Goal: Transaction & Acquisition: Purchase product/service

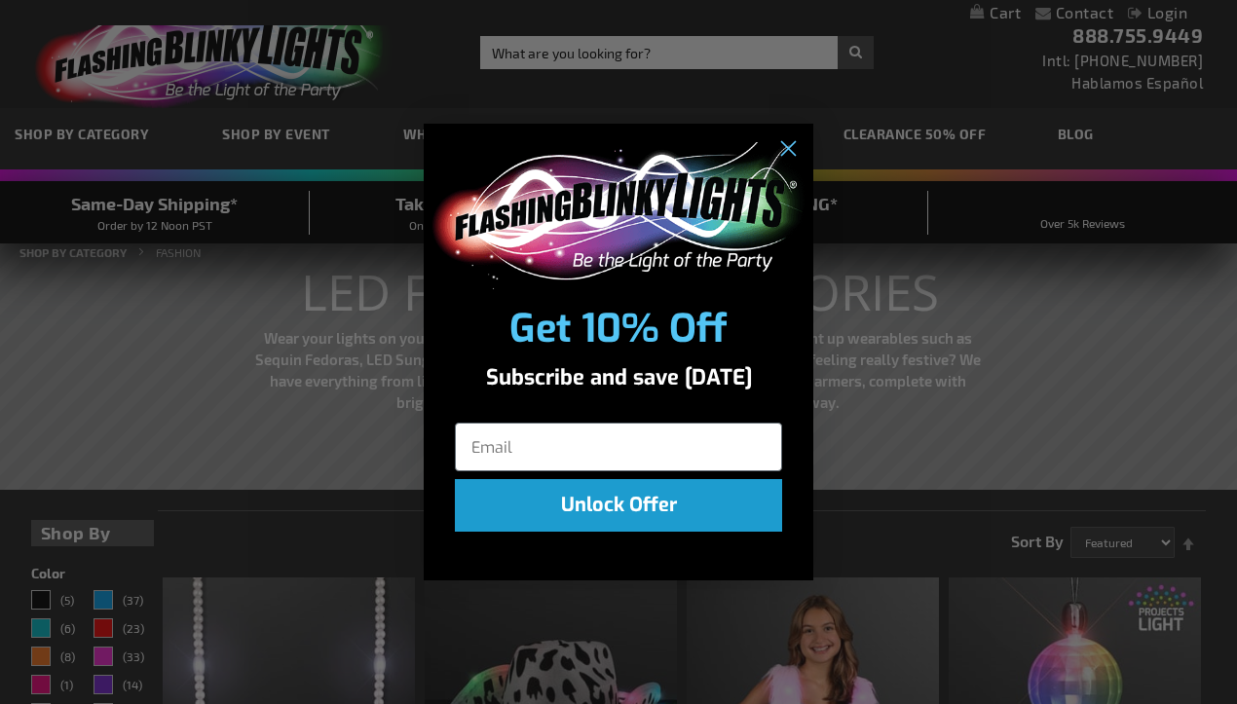
click at [430, 222] on img "POPUP Form" at bounding box center [619, 215] width 378 height 147
click at [794, 149] on circle "Close dialog" at bounding box center [788, 149] width 32 height 32
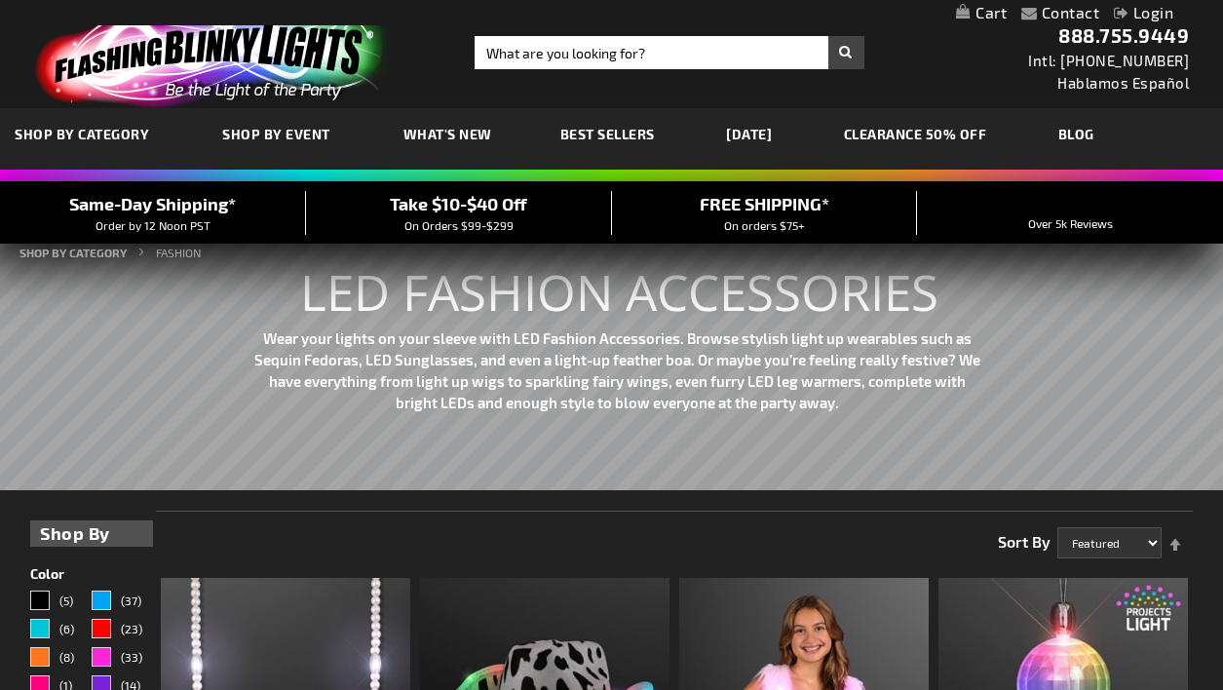
click at [457, 134] on span "What's New" at bounding box center [447, 134] width 89 height 17
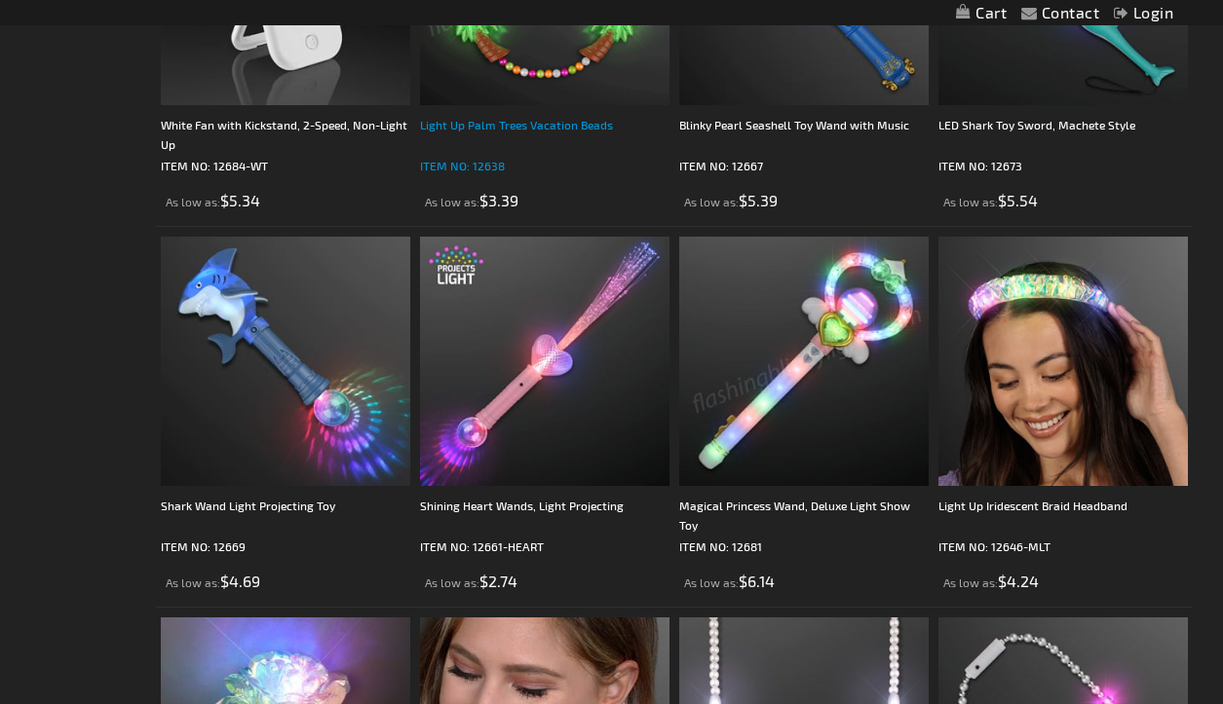
scroll to position [1744, 0]
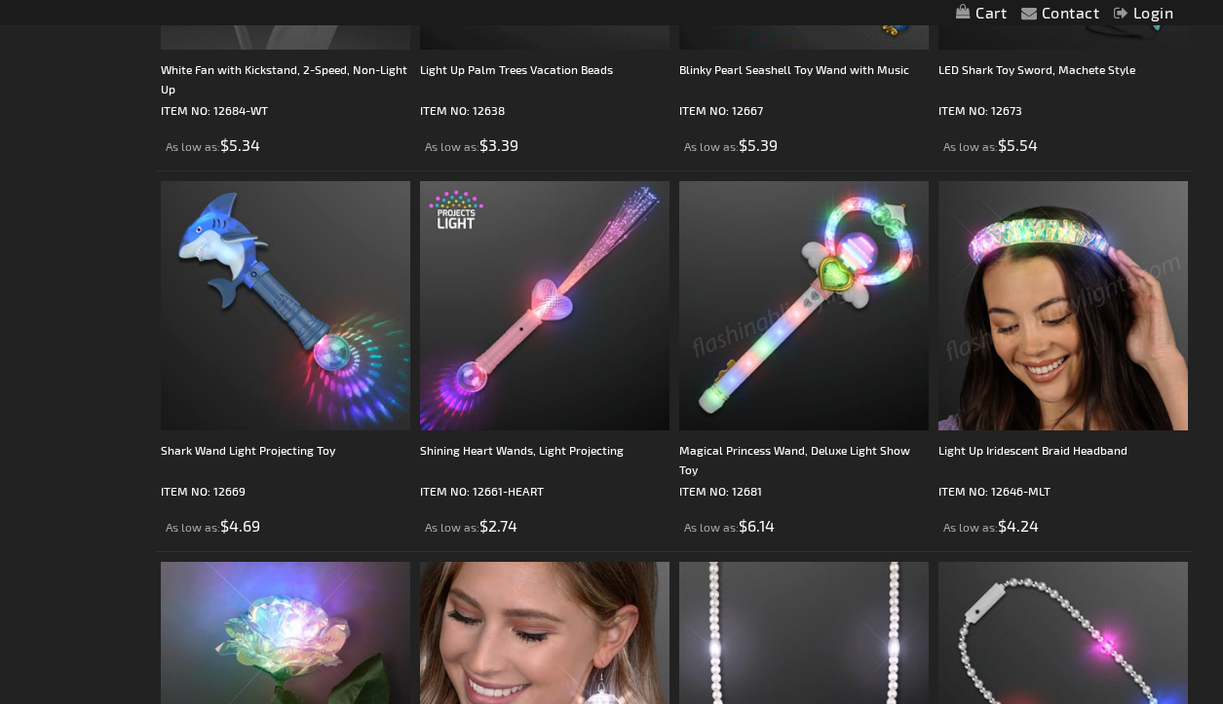
click at [1006, 296] on img at bounding box center [1062, 305] width 249 height 249
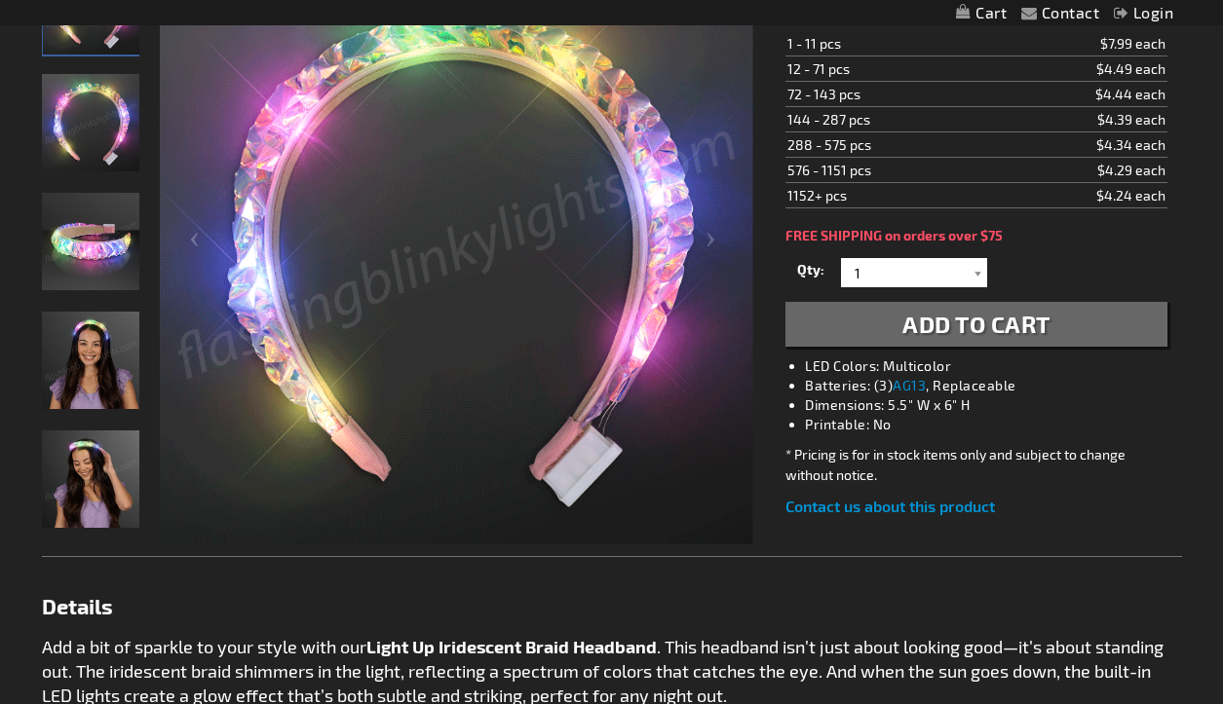
scroll to position [252, 0]
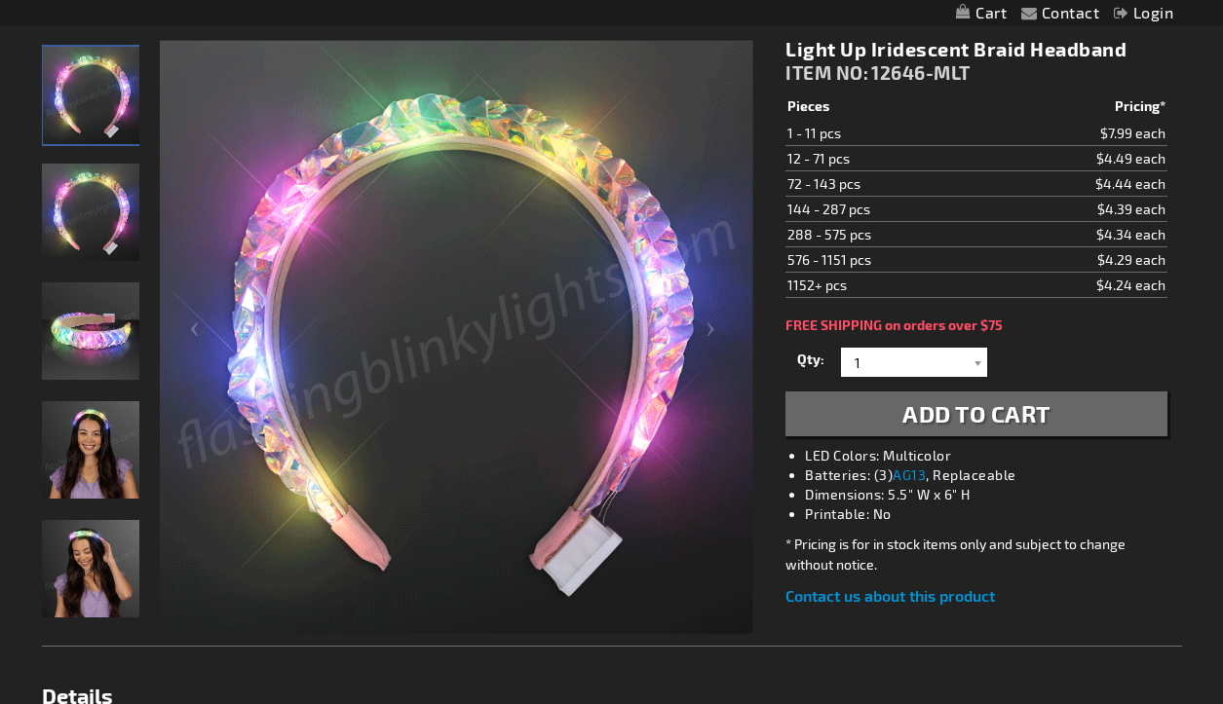
click at [111, 455] on img "Woman wearing Light Up Iridescent Braid Headband" at bounding box center [90, 449] width 97 height 97
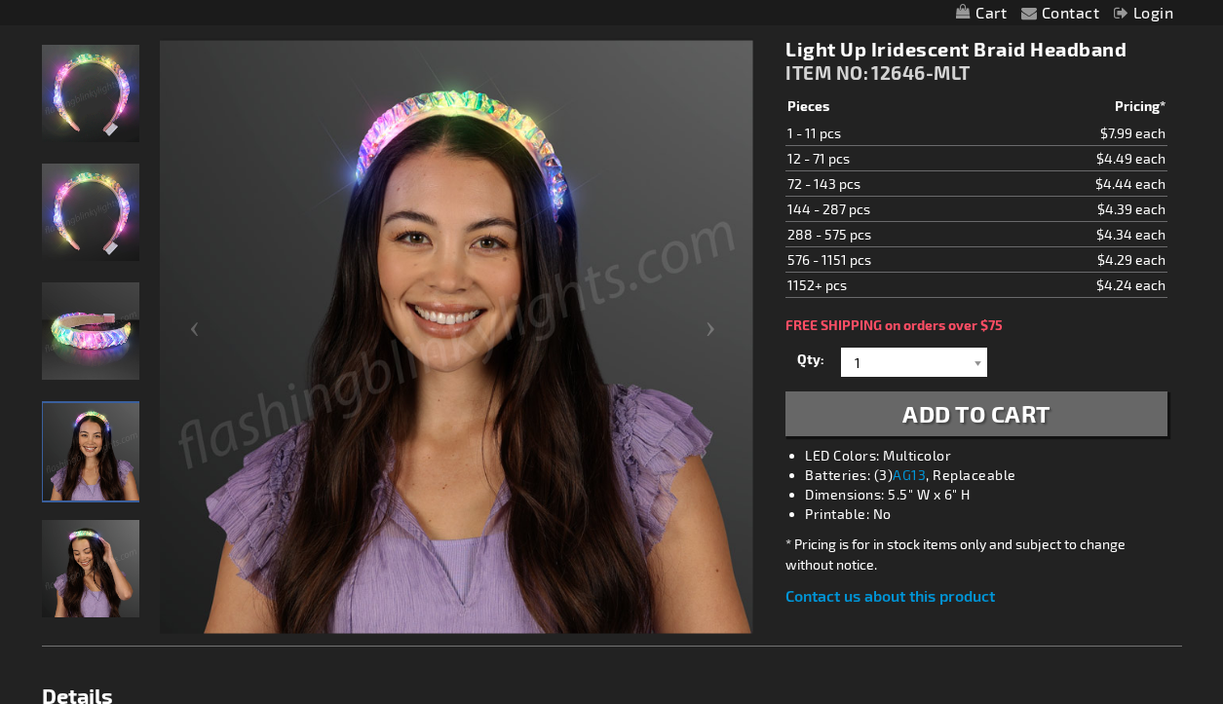
click at [83, 533] on img "Woman wearing Light Up Iridescent Braid Headband" at bounding box center [90, 568] width 97 height 97
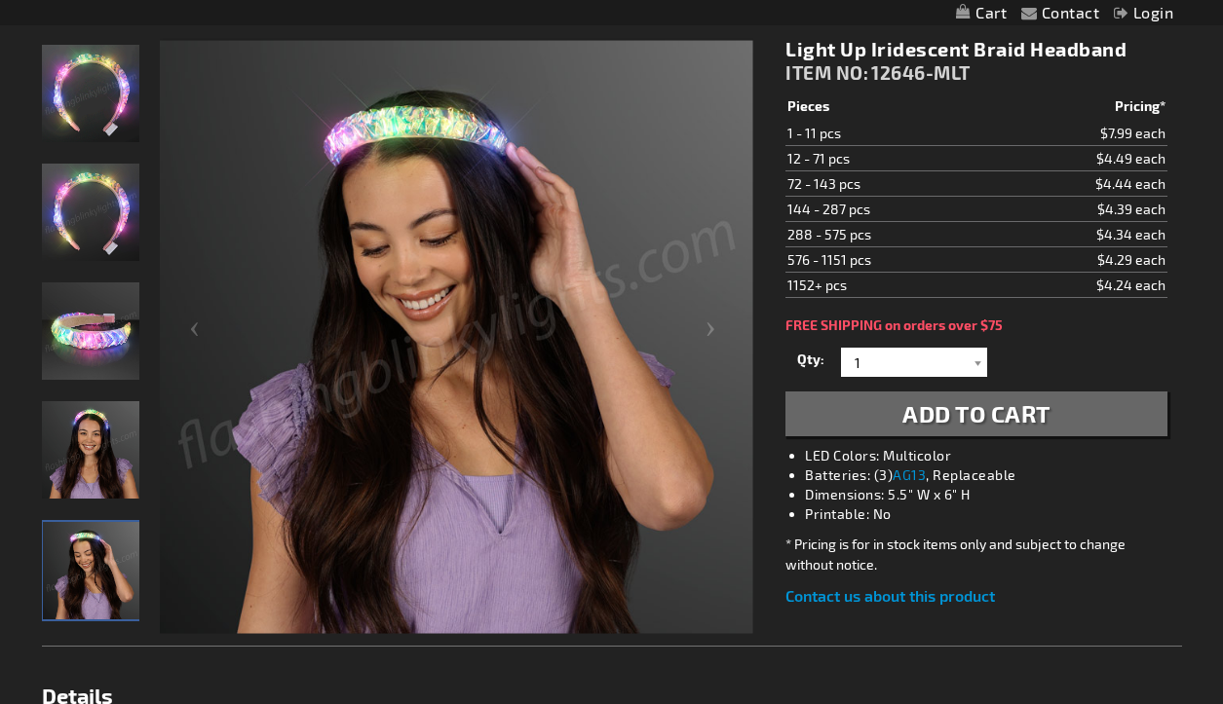
click at [72, 203] on img "Light Up Iridescent Braid Headband" at bounding box center [90, 212] width 97 height 97
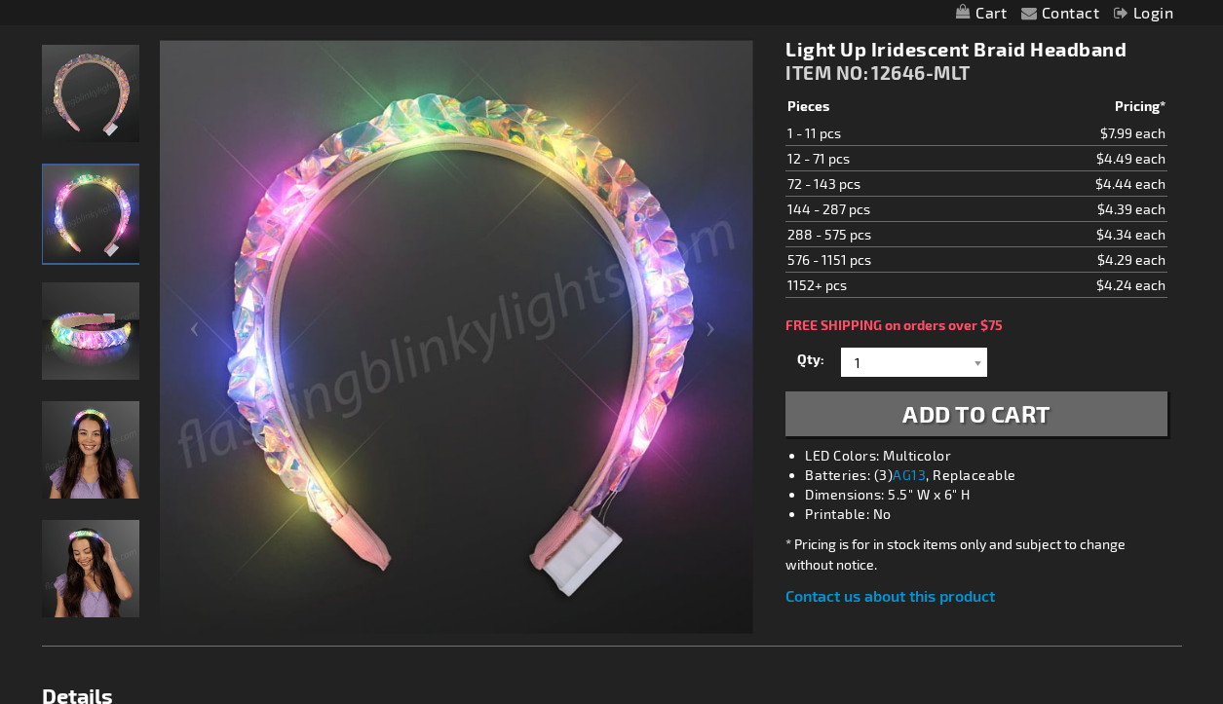
click at [86, 84] on img "Light Up Iridescent Braid Headband" at bounding box center [90, 93] width 97 height 97
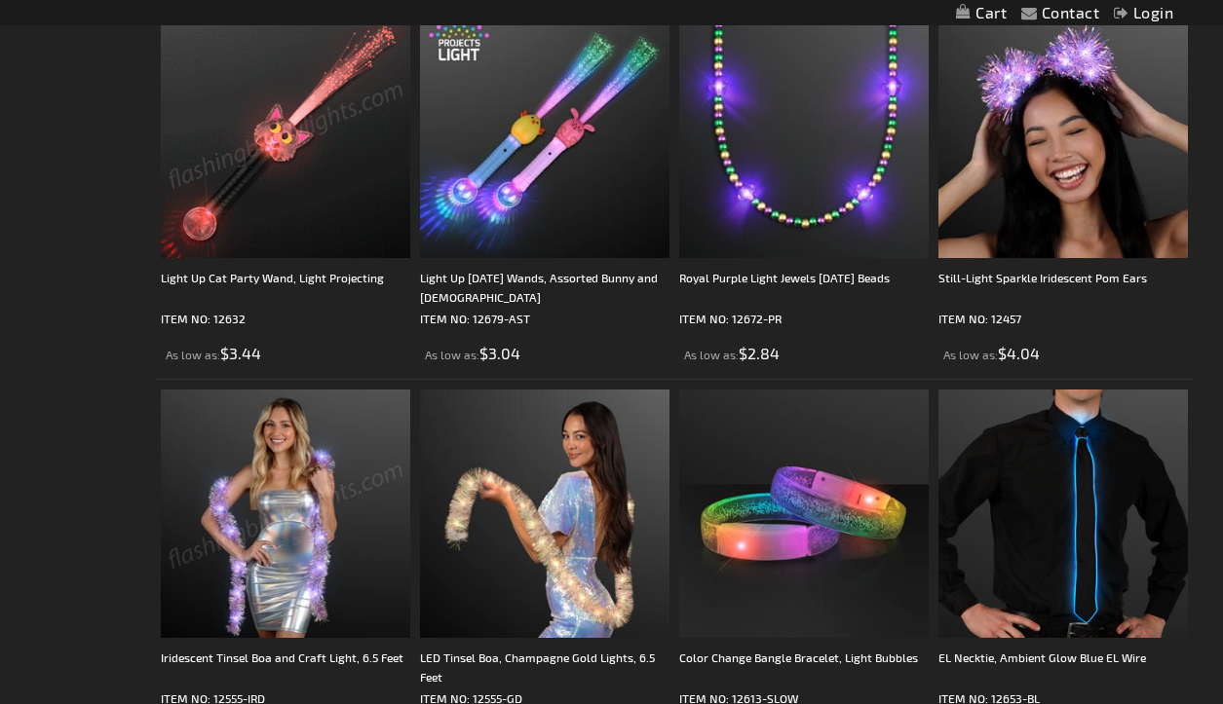
scroll to position [4013, 0]
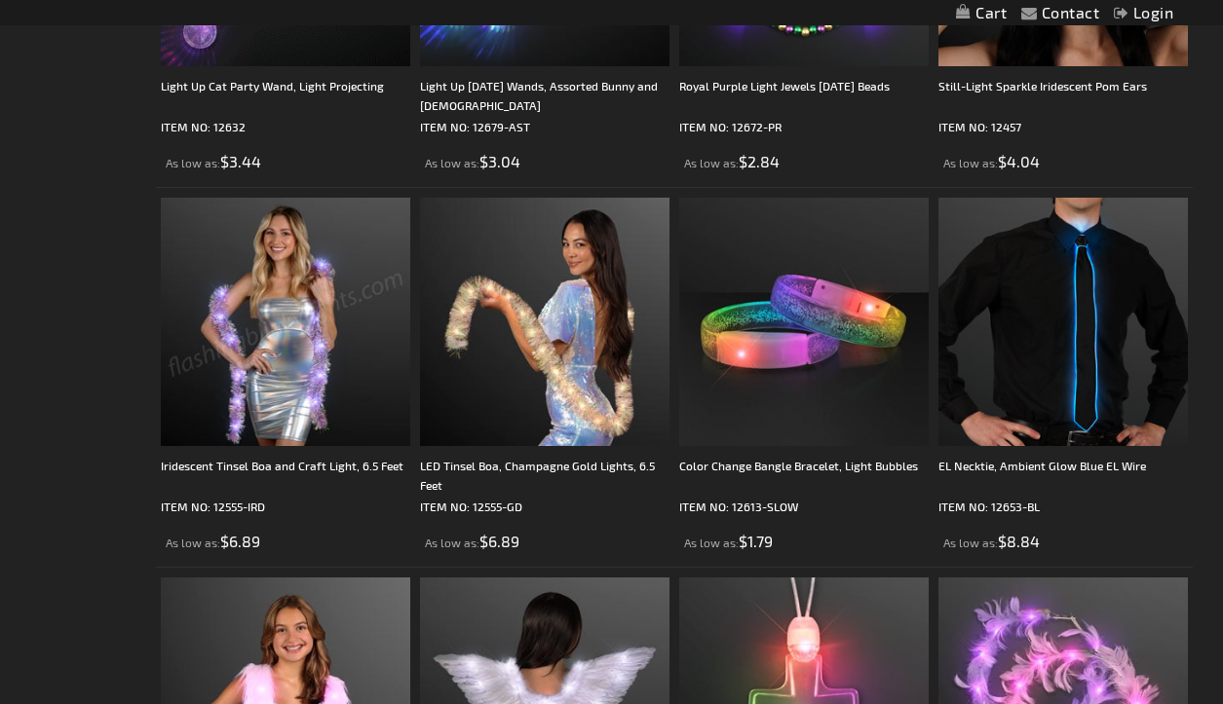
click at [265, 298] on img at bounding box center [285, 322] width 249 height 249
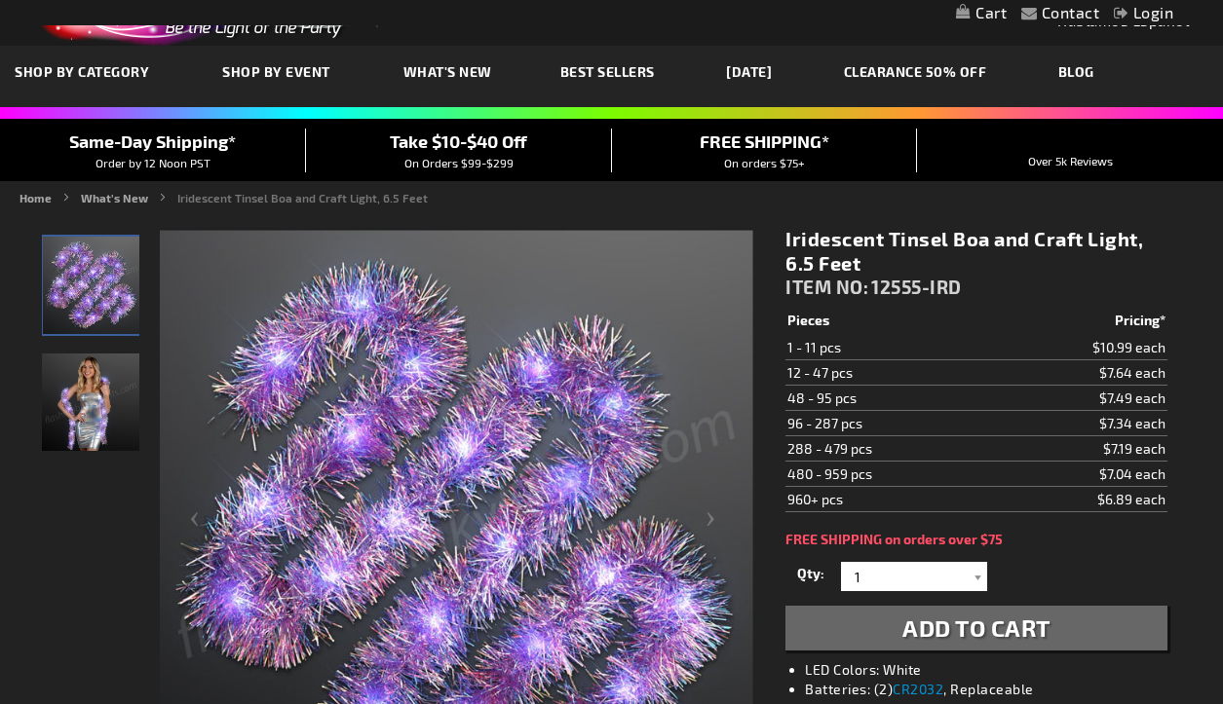
scroll to position [57, 0]
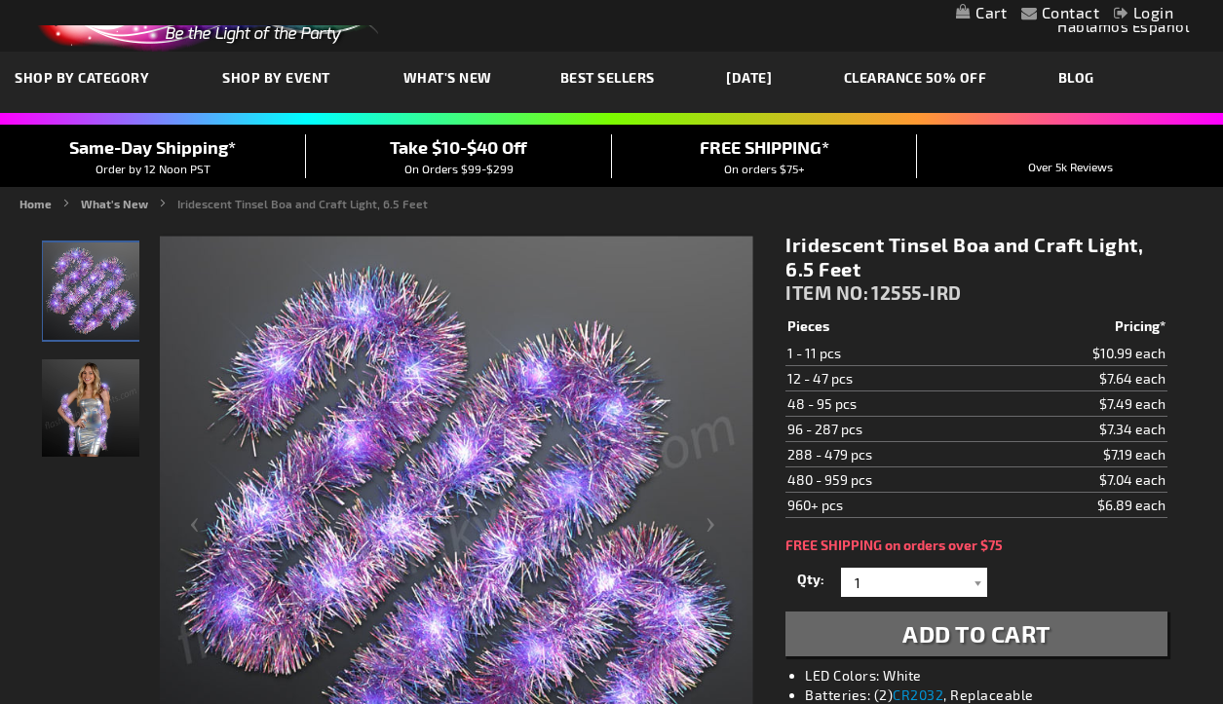
click at [92, 418] on img "Woman wearing Iridescent Tinsel Boa and Craft Light, 6.5 Feet" at bounding box center [90, 408] width 97 height 97
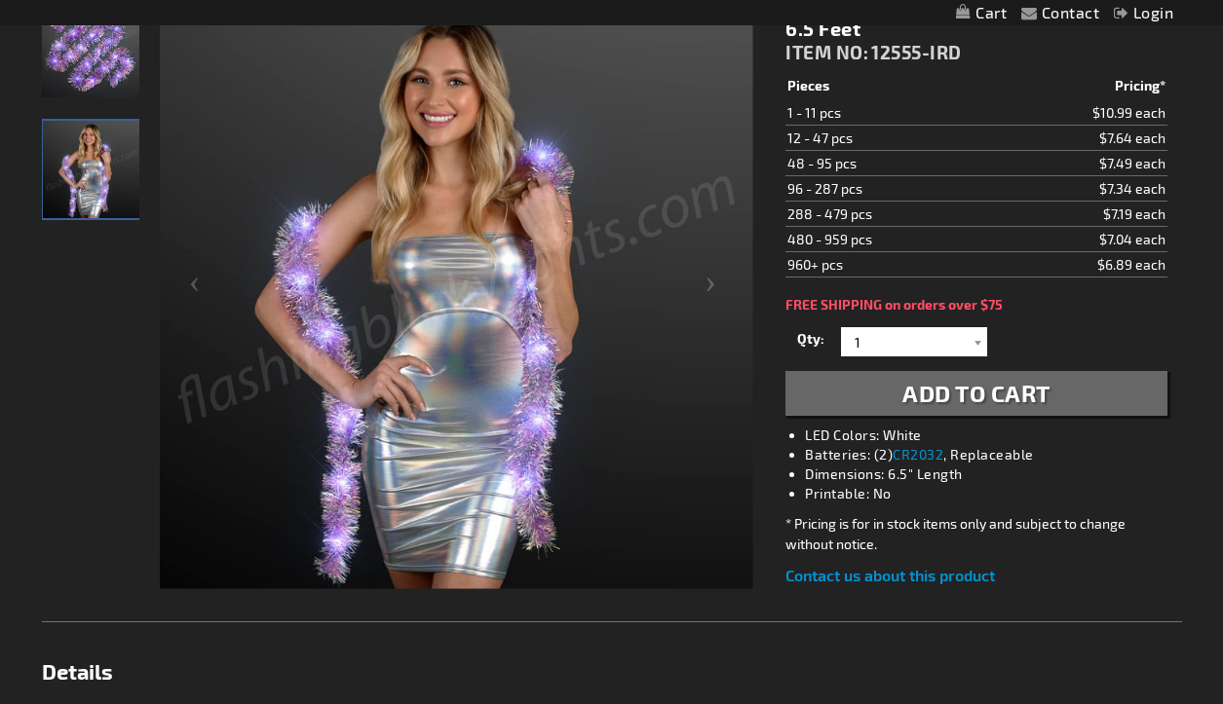
scroll to position [195, 0]
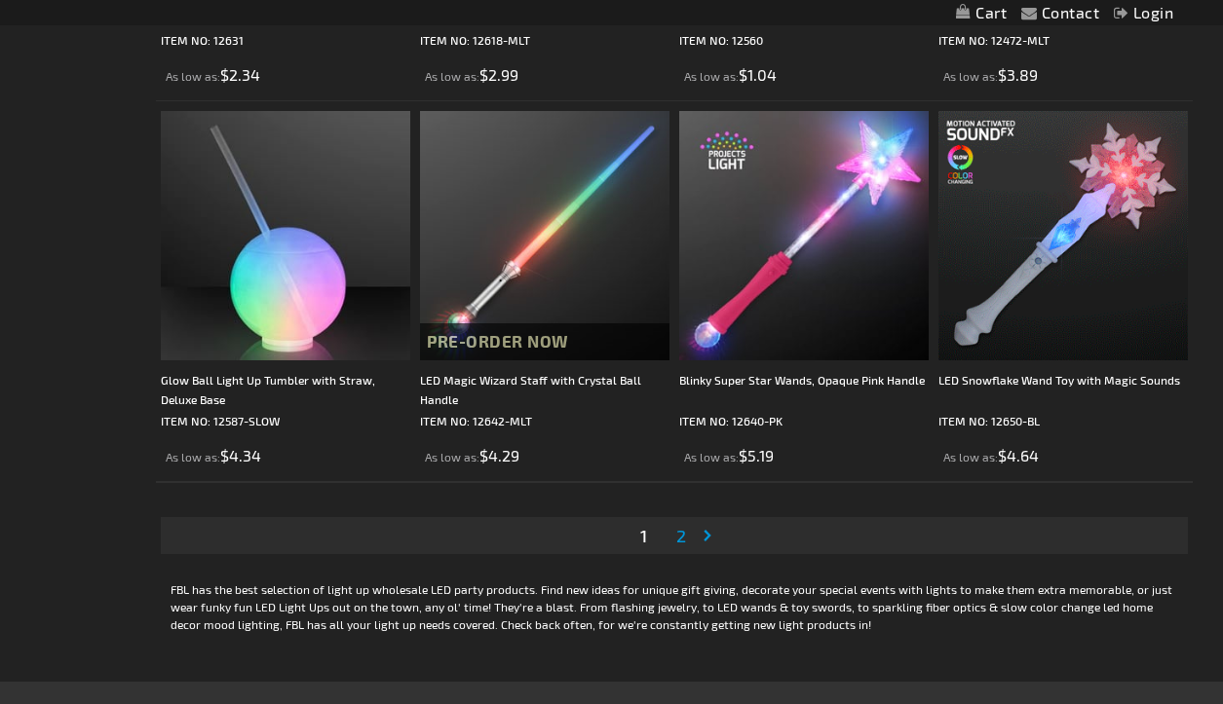
scroll to position [5635, 0]
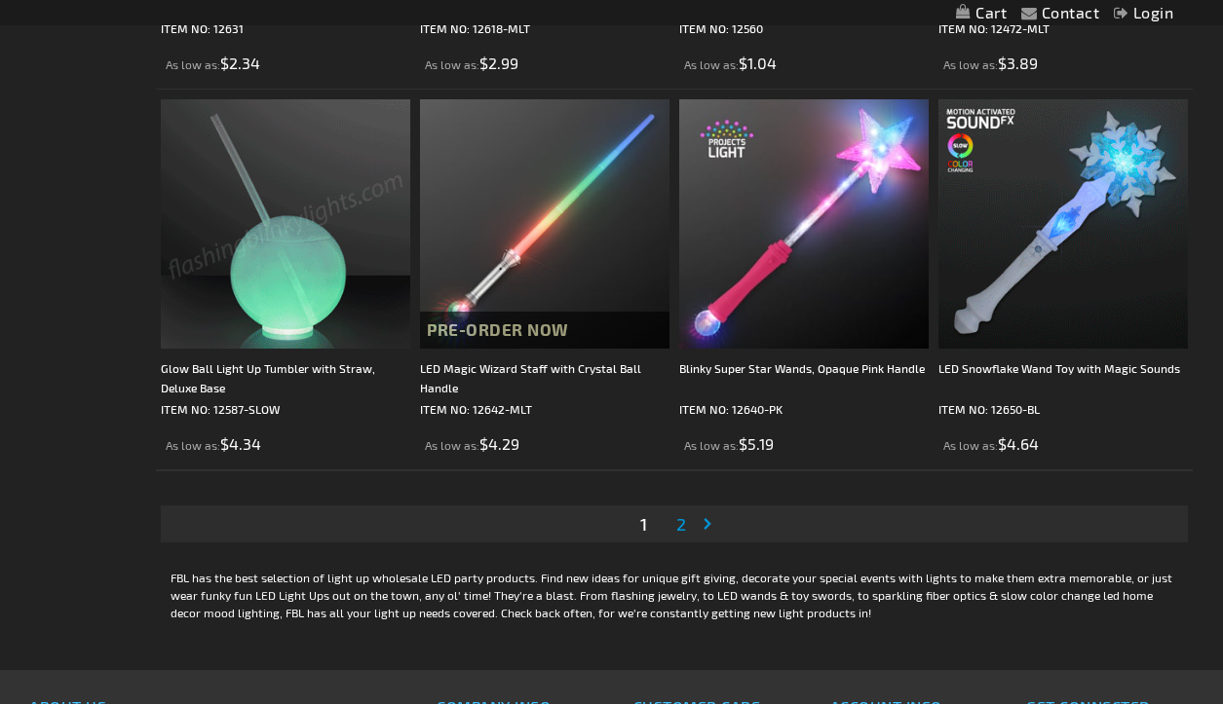
click at [684, 526] on span "2" at bounding box center [681, 523] width 10 height 21
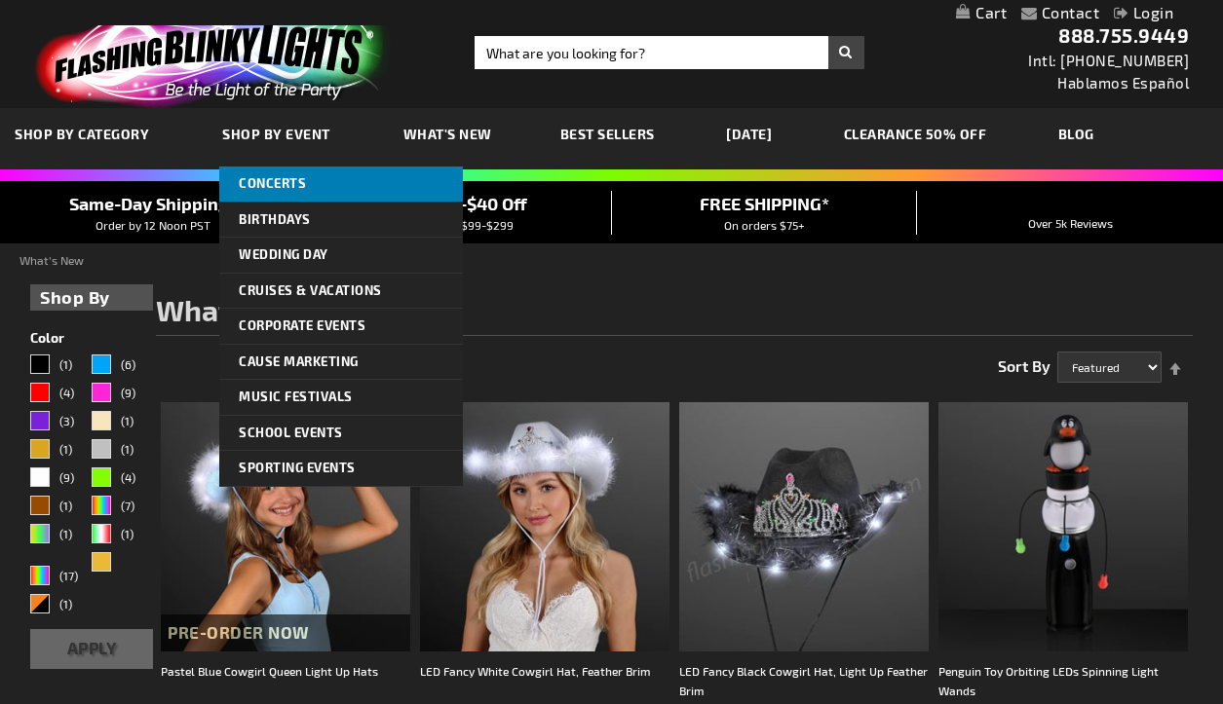
click at [296, 195] on link "Concerts" at bounding box center [341, 184] width 244 height 35
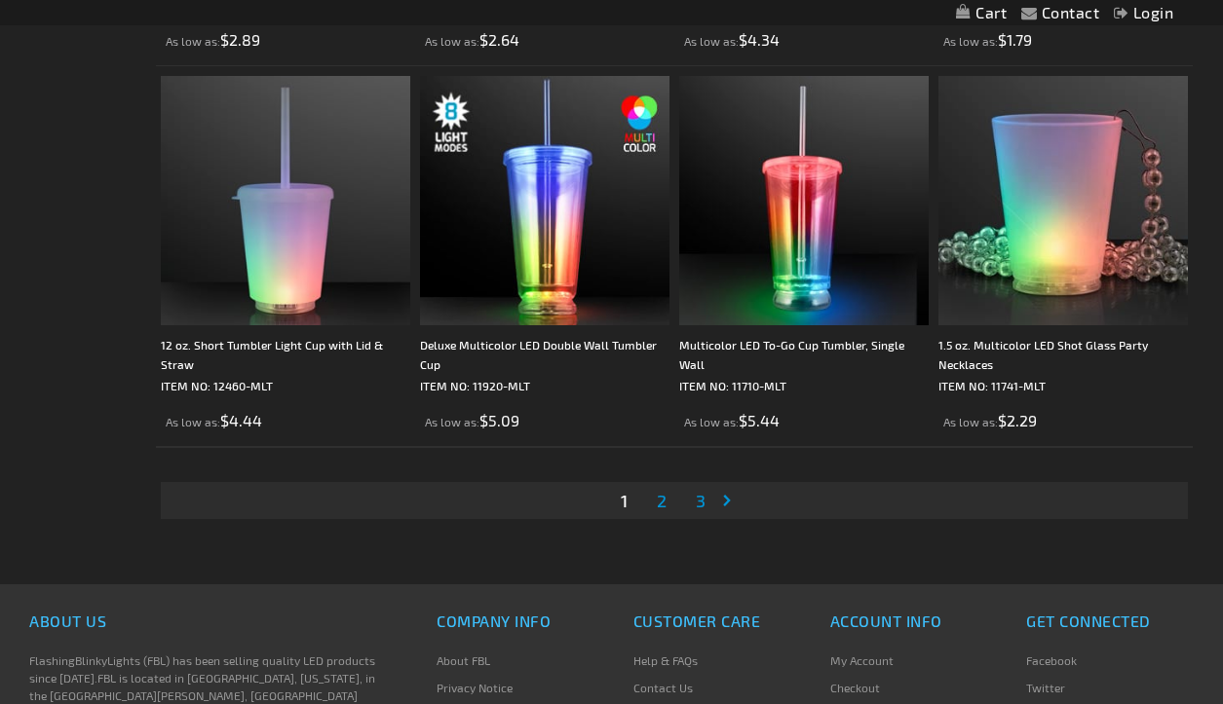
scroll to position [5894, 0]
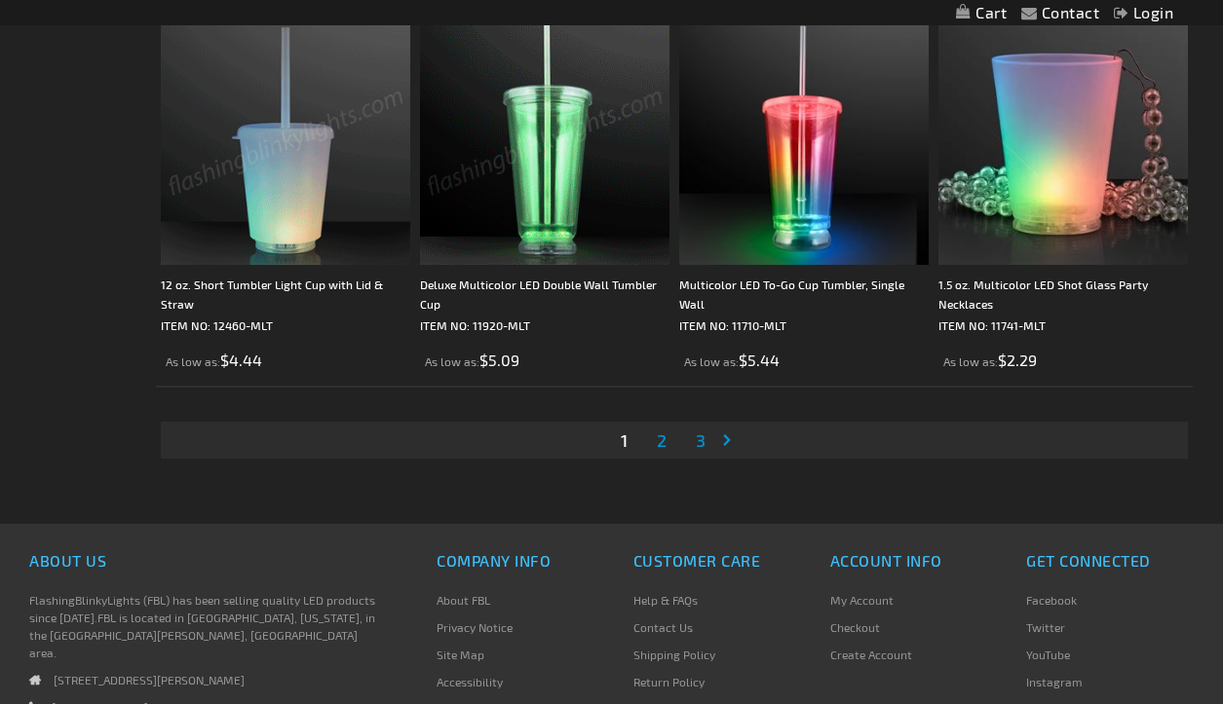
click at [668, 441] on link "Page 2" at bounding box center [662, 440] width 18 height 29
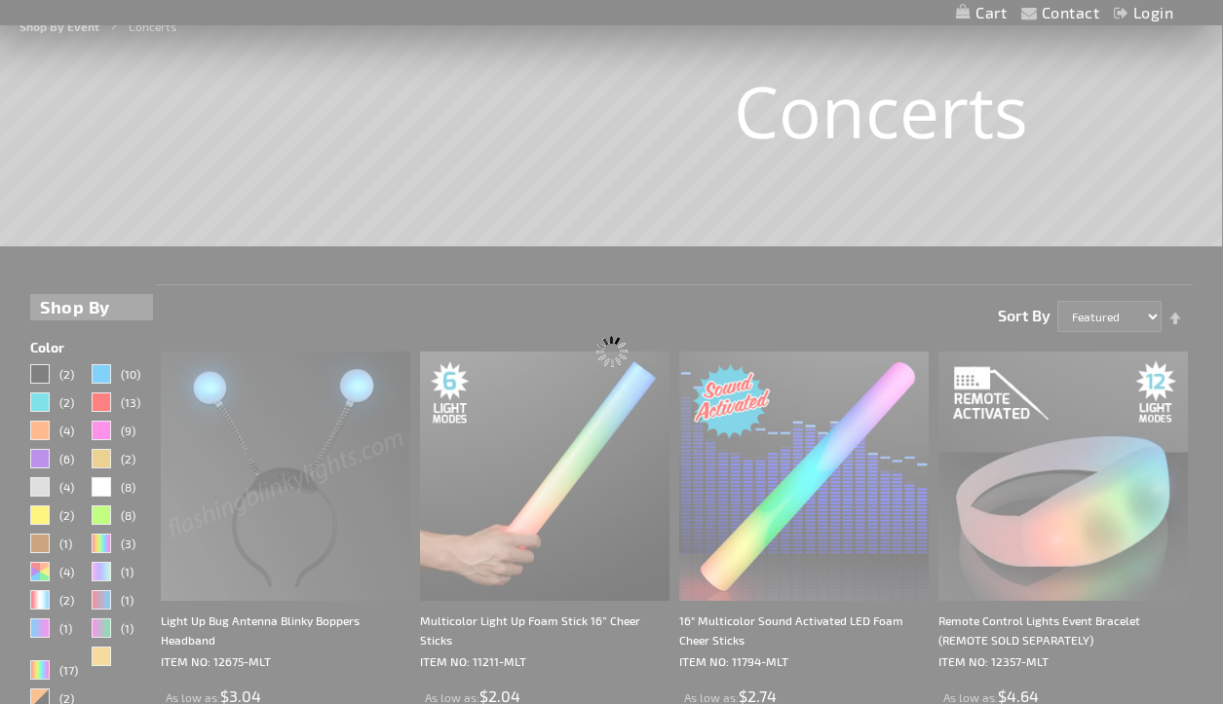
scroll to position [0, 0]
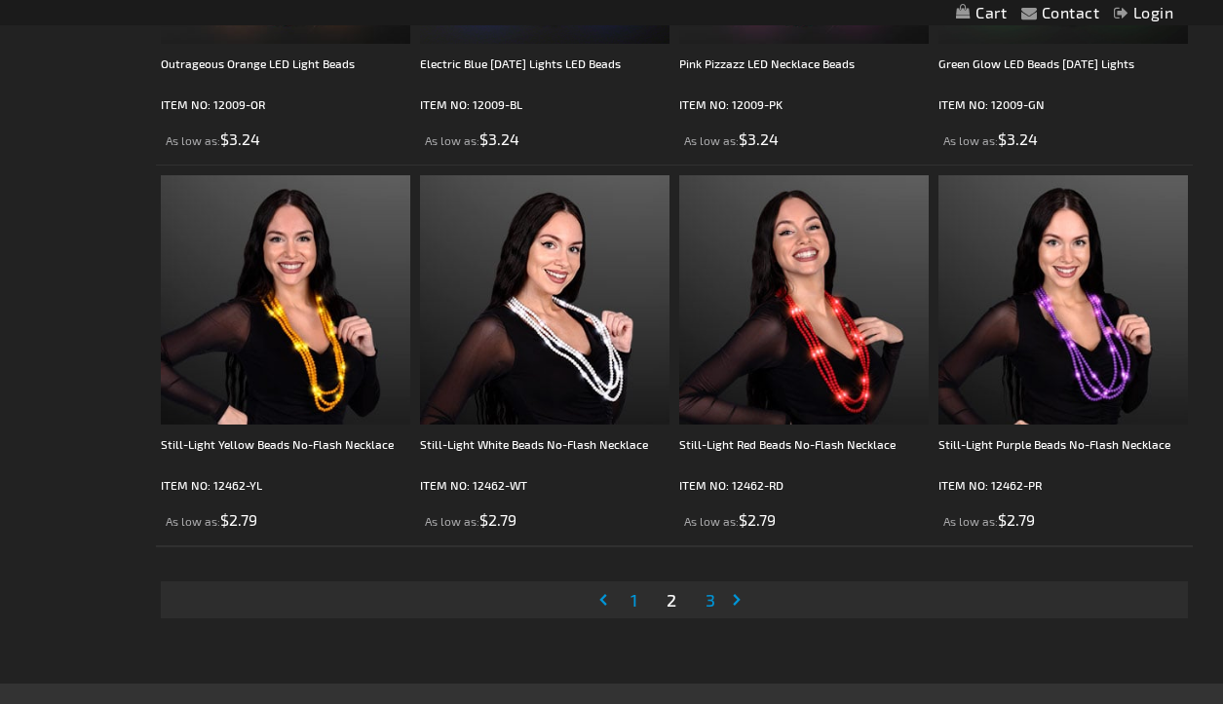
scroll to position [5739, 0]
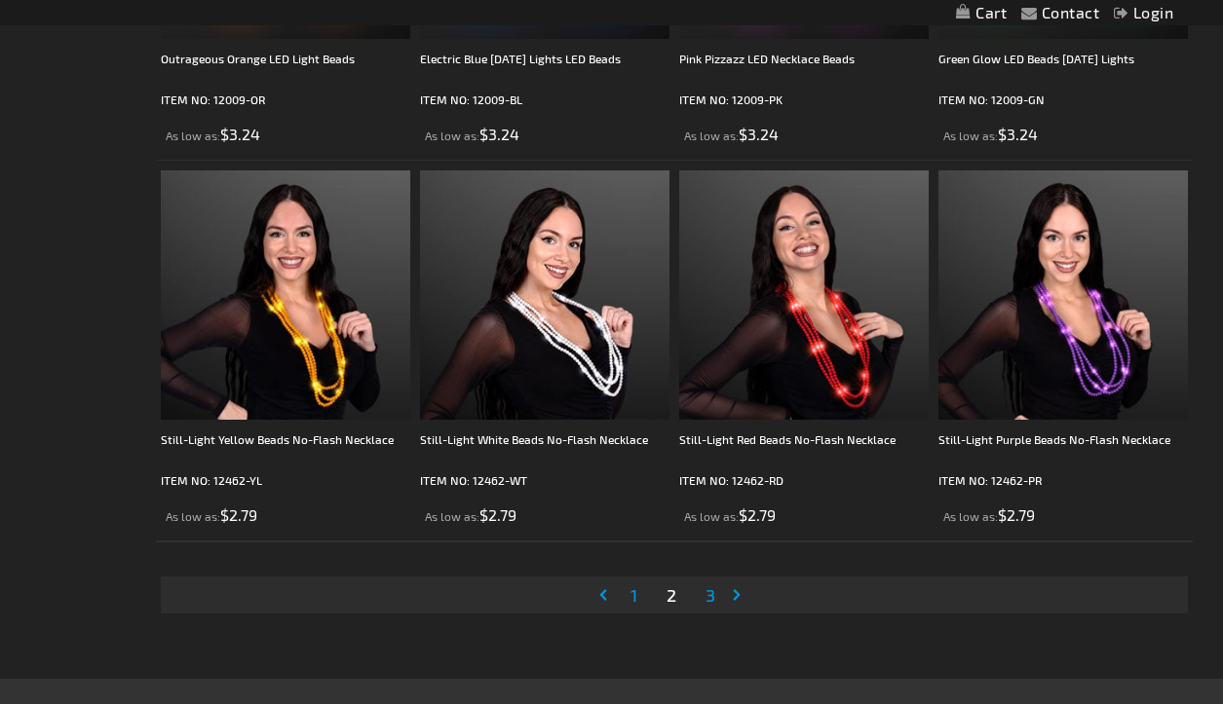
click at [713, 599] on span "3" at bounding box center [710, 595] width 10 height 21
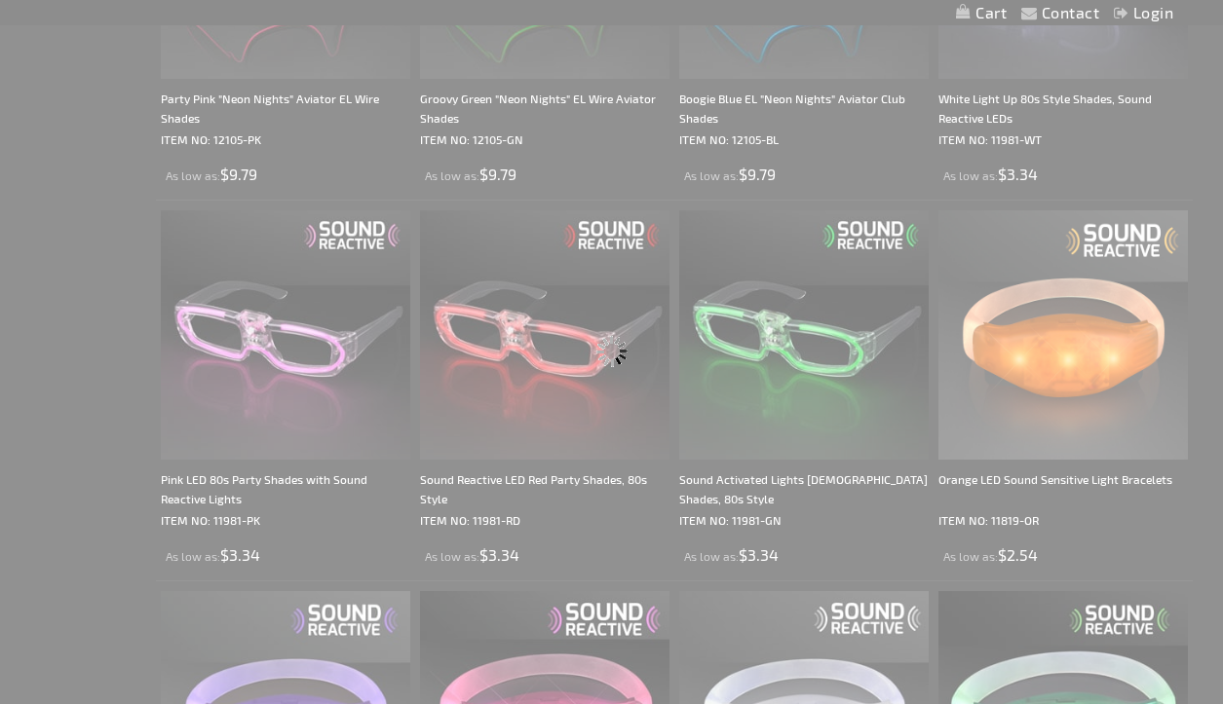
scroll to position [0, 0]
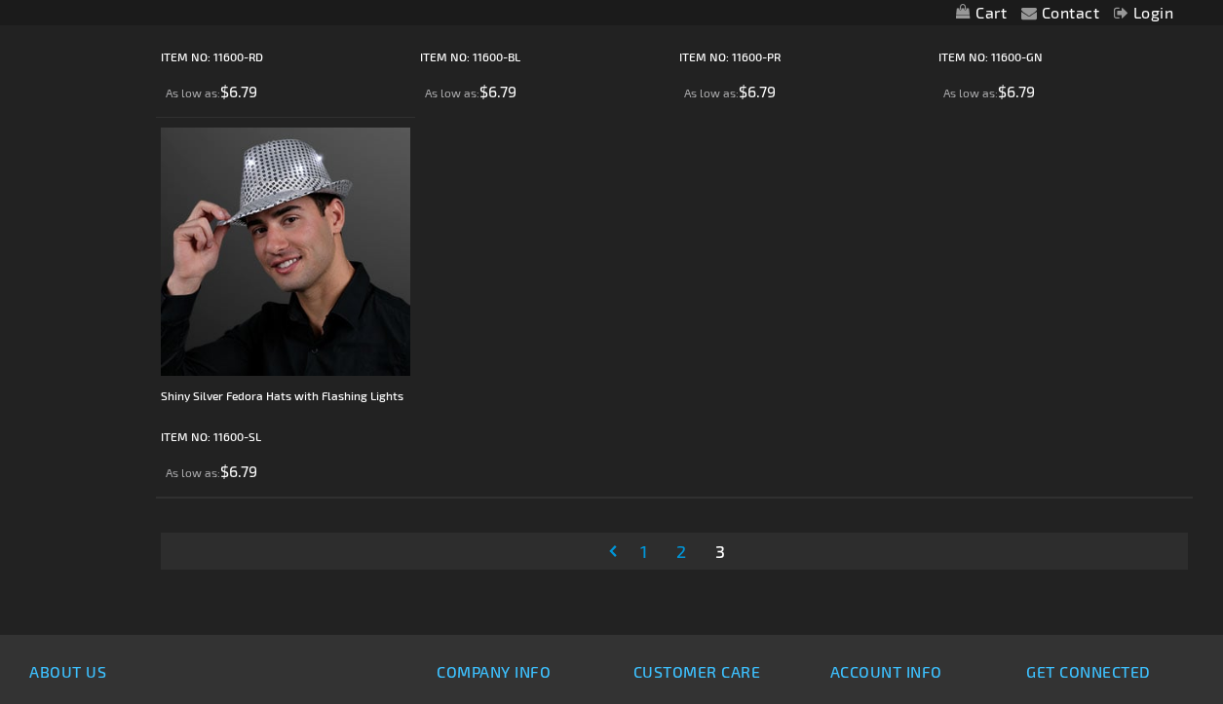
scroll to position [1594, 0]
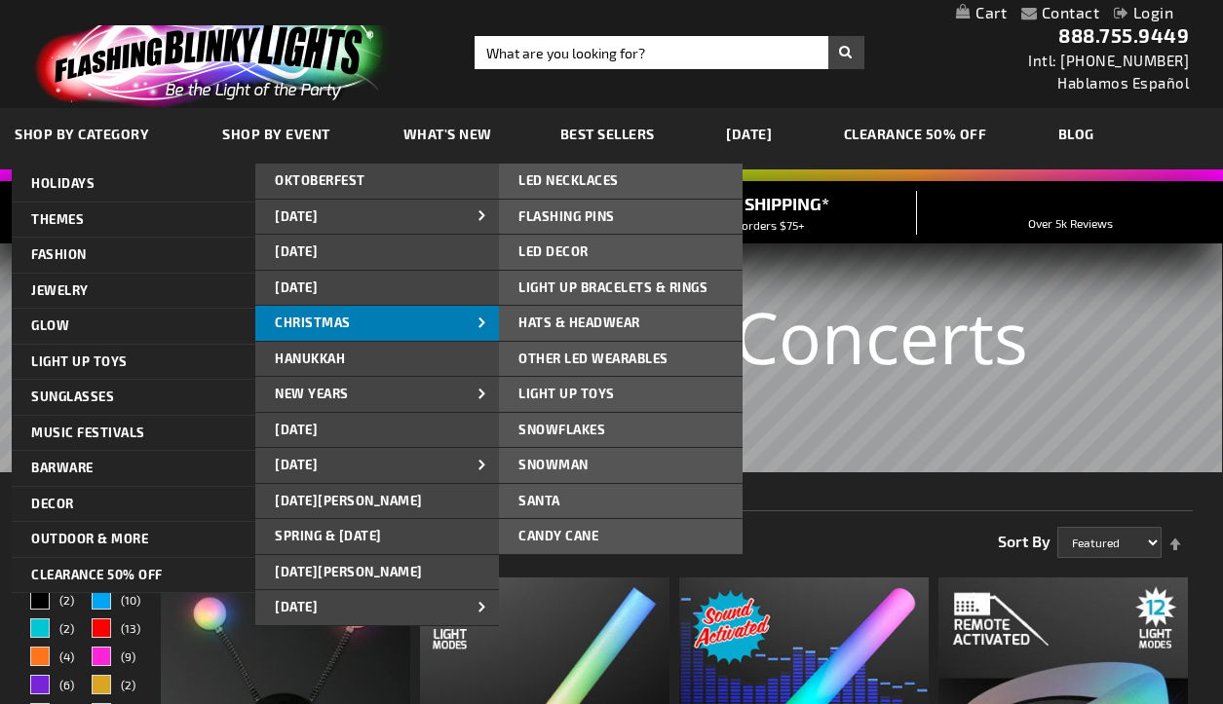
click at [334, 324] on span "CHRISTMAS" at bounding box center [313, 323] width 76 height 16
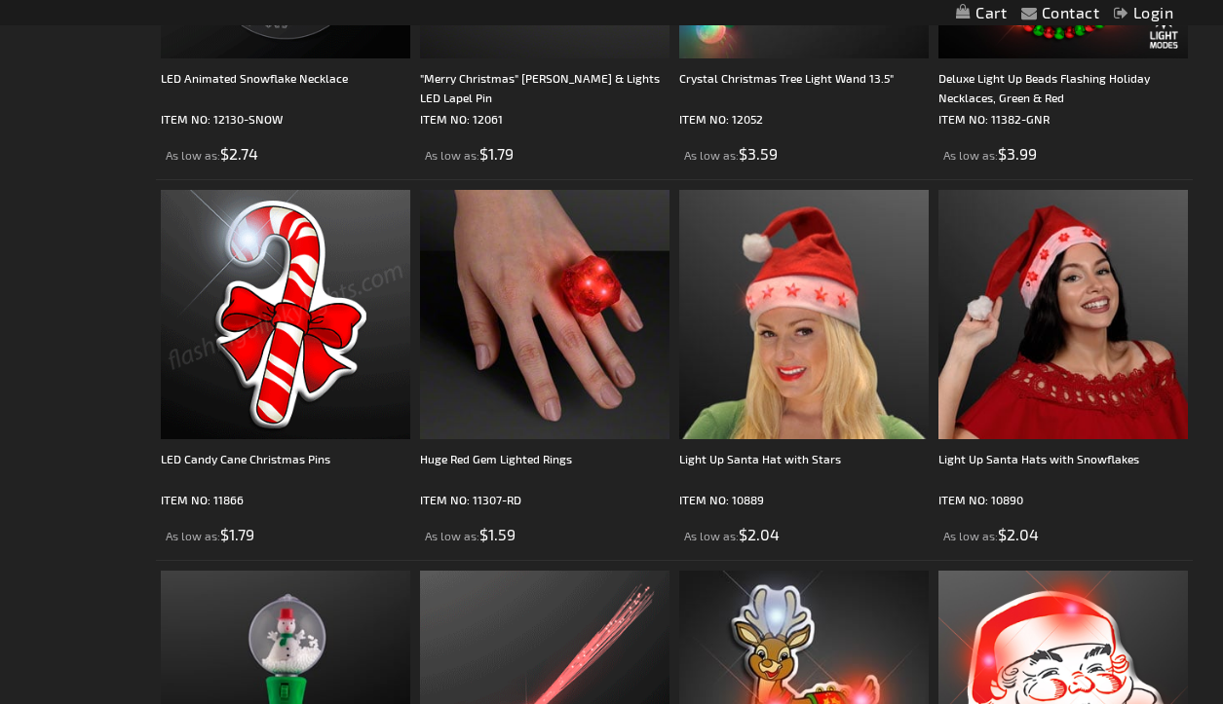
scroll to position [5722, 0]
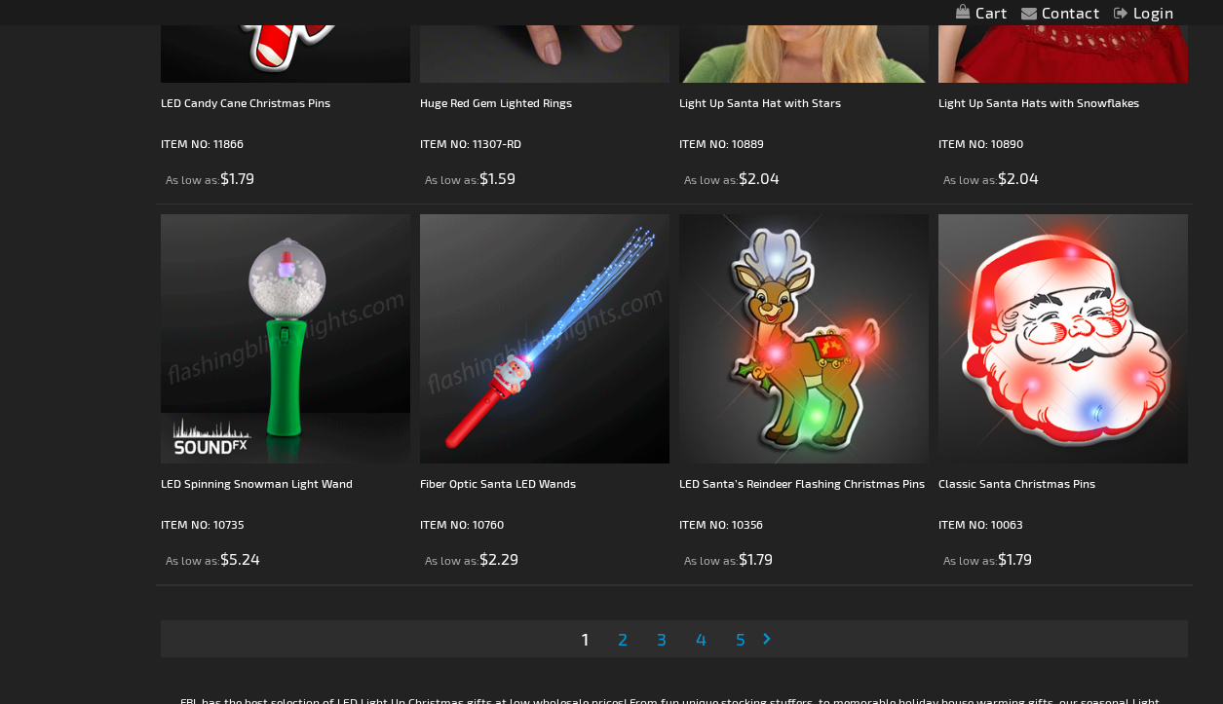
click at [625, 639] on span "2" at bounding box center [623, 638] width 10 height 21
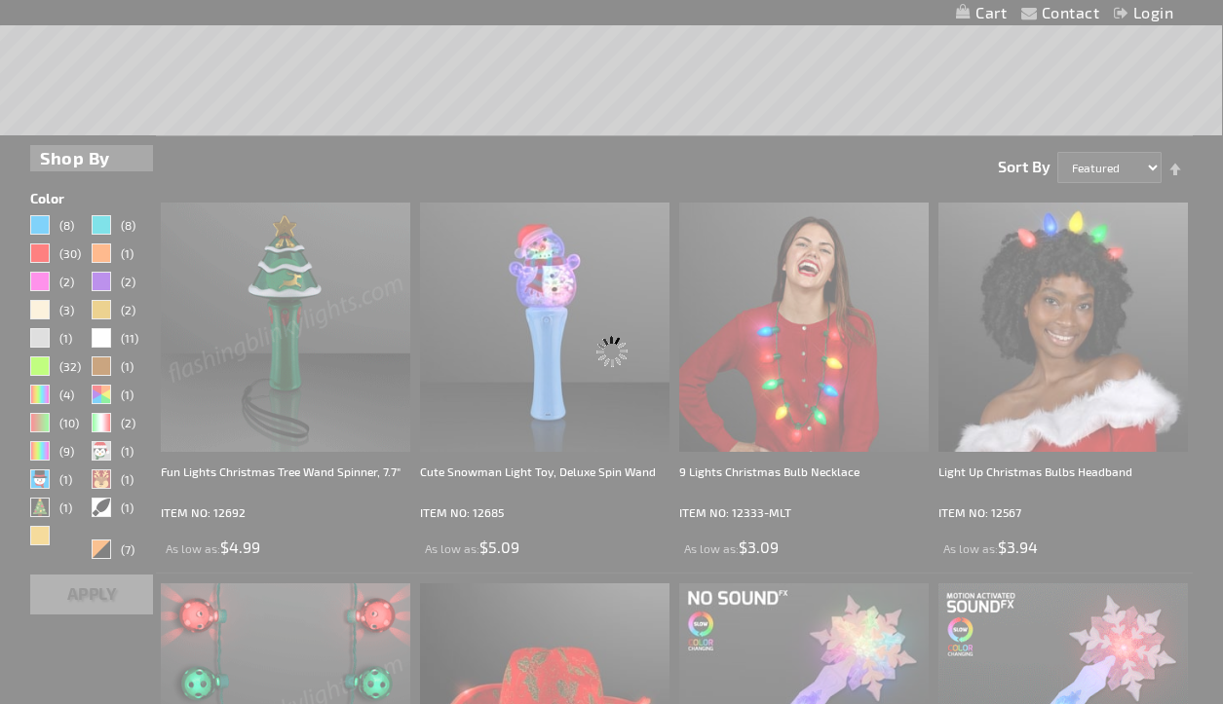
scroll to position [0, 0]
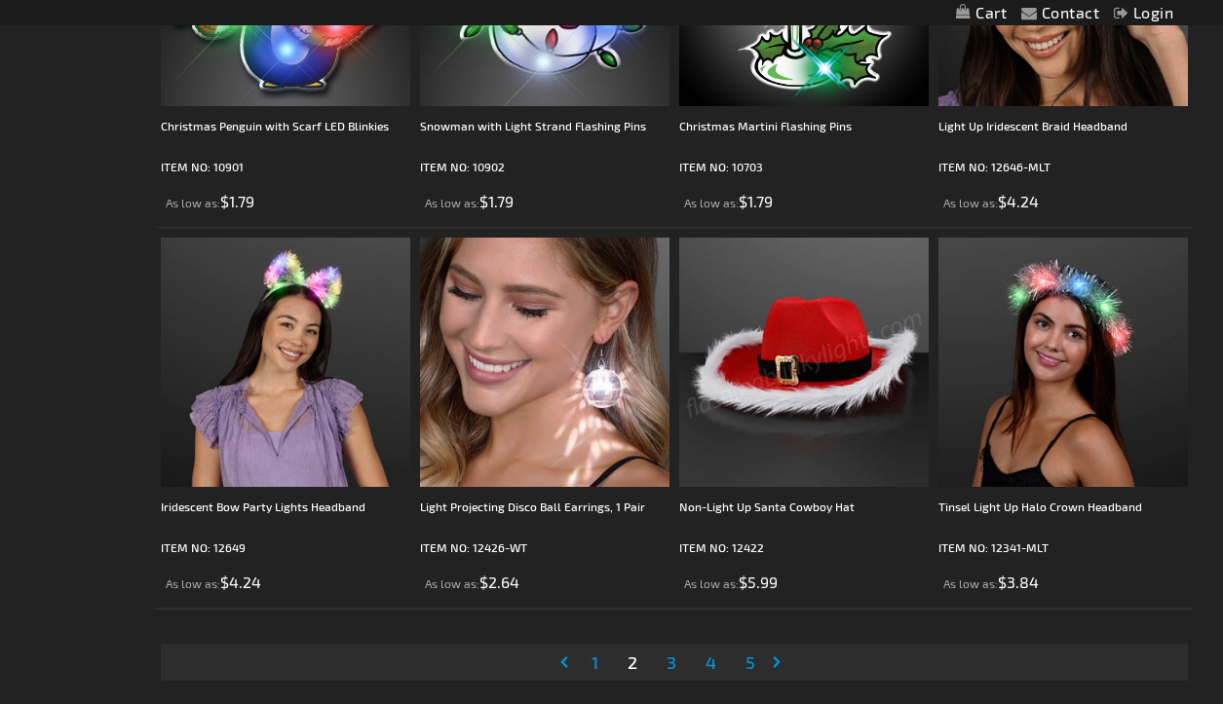
scroll to position [5799, 0]
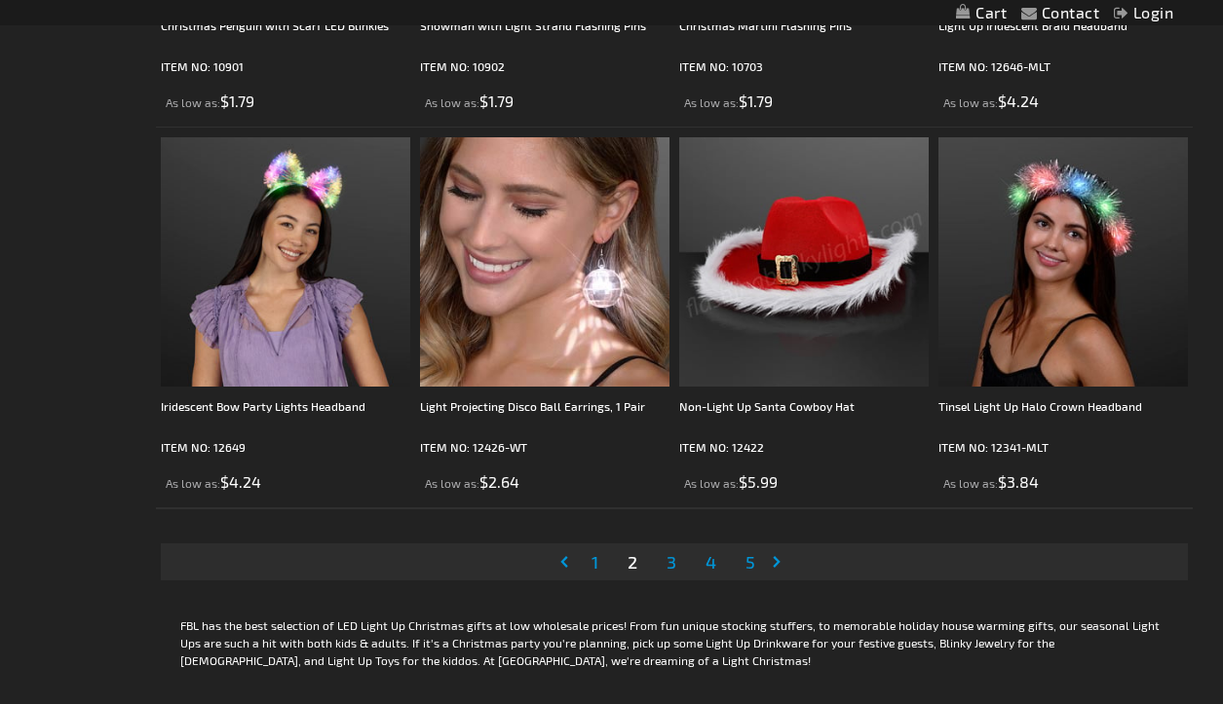
click at [672, 569] on span "3" at bounding box center [671, 561] width 10 height 21
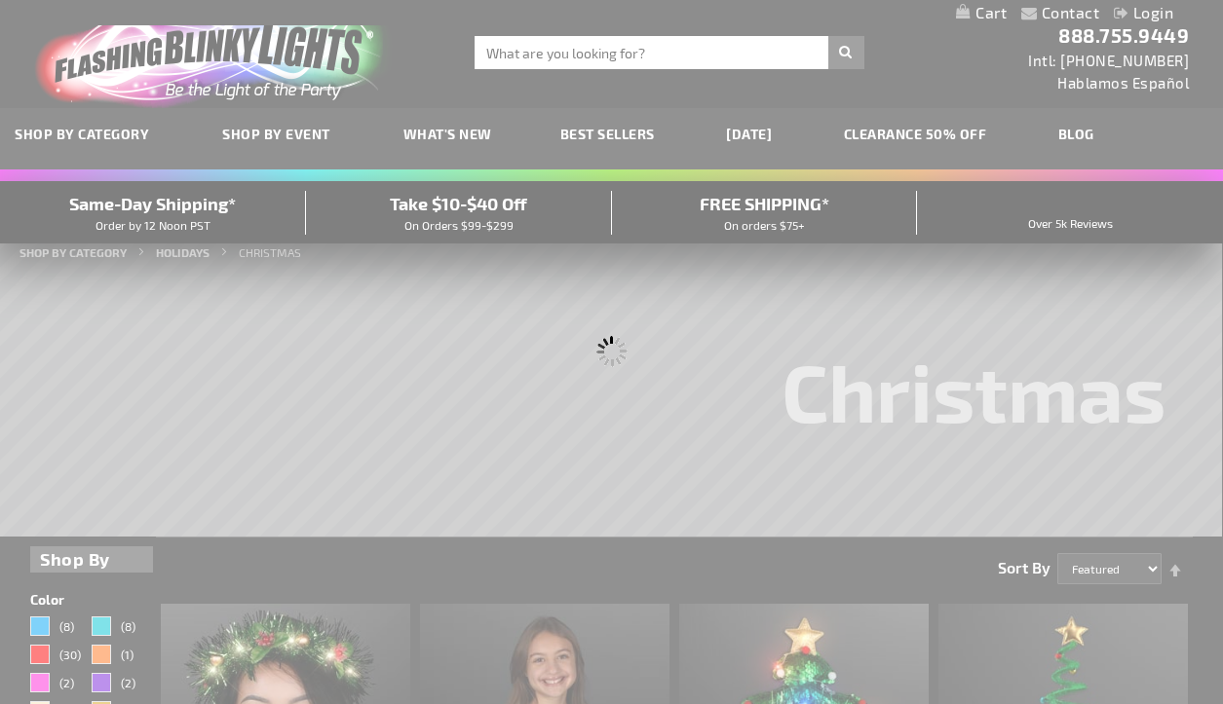
scroll to position [384, 0]
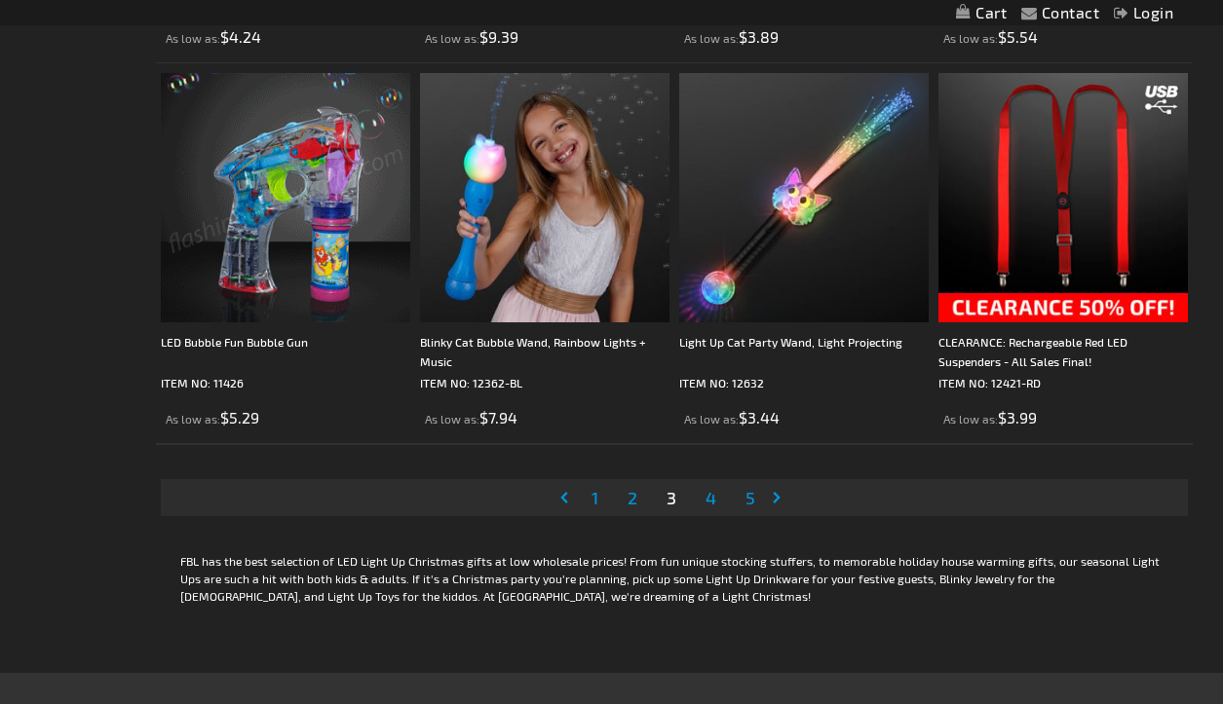
scroll to position [5865, 0]
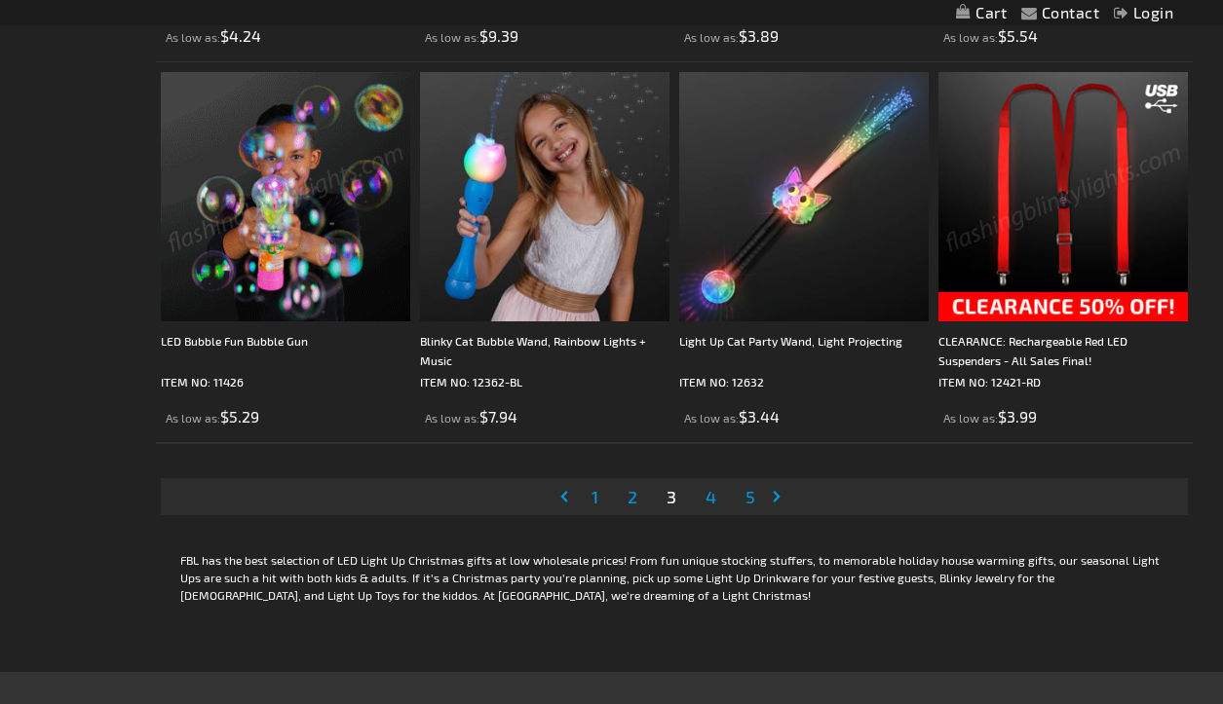
click at [717, 495] on link "Page 4" at bounding box center [711, 496] width 19 height 29
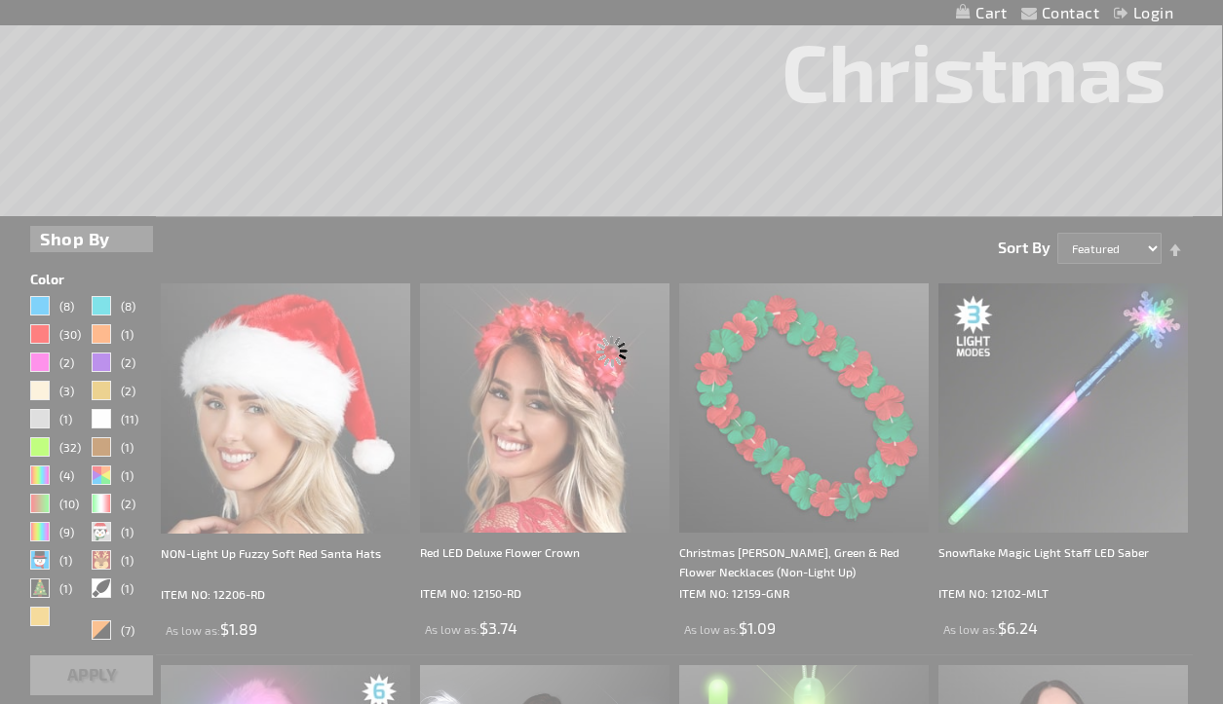
scroll to position [423, 0]
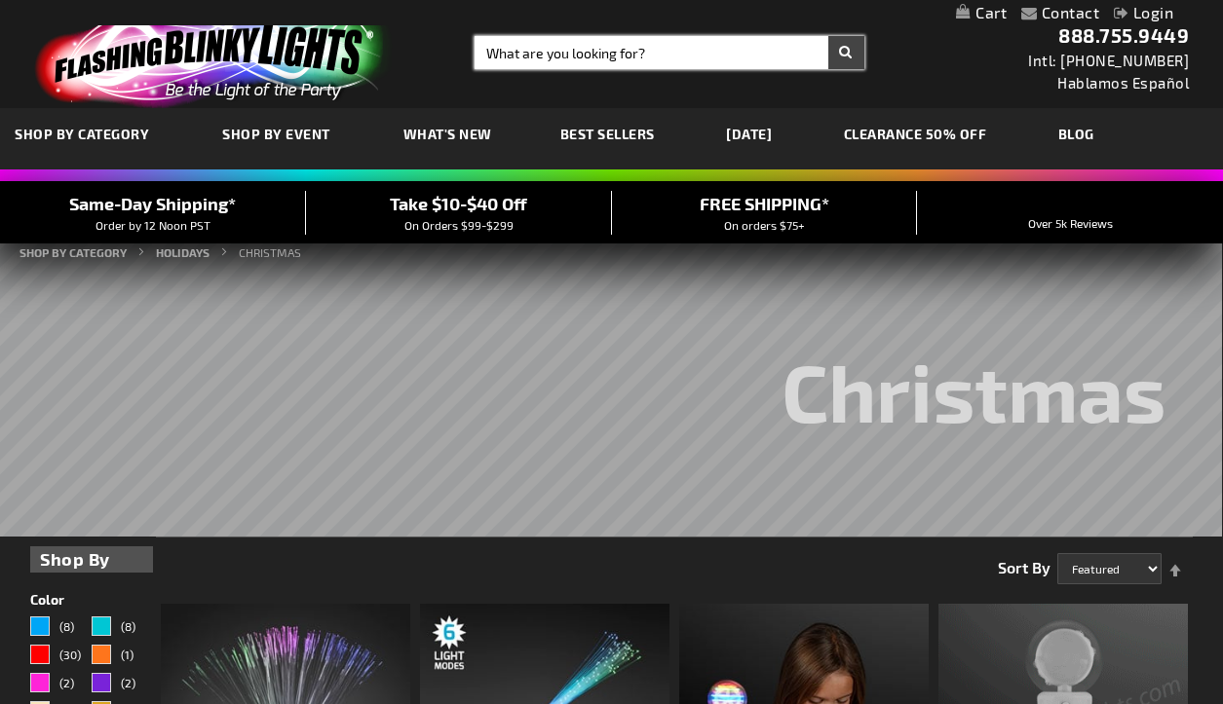
click at [754, 54] on input "Search" at bounding box center [669, 52] width 389 height 33
type input "hair"
click at [846, 53] on button "Search" at bounding box center [846, 52] width 36 height 33
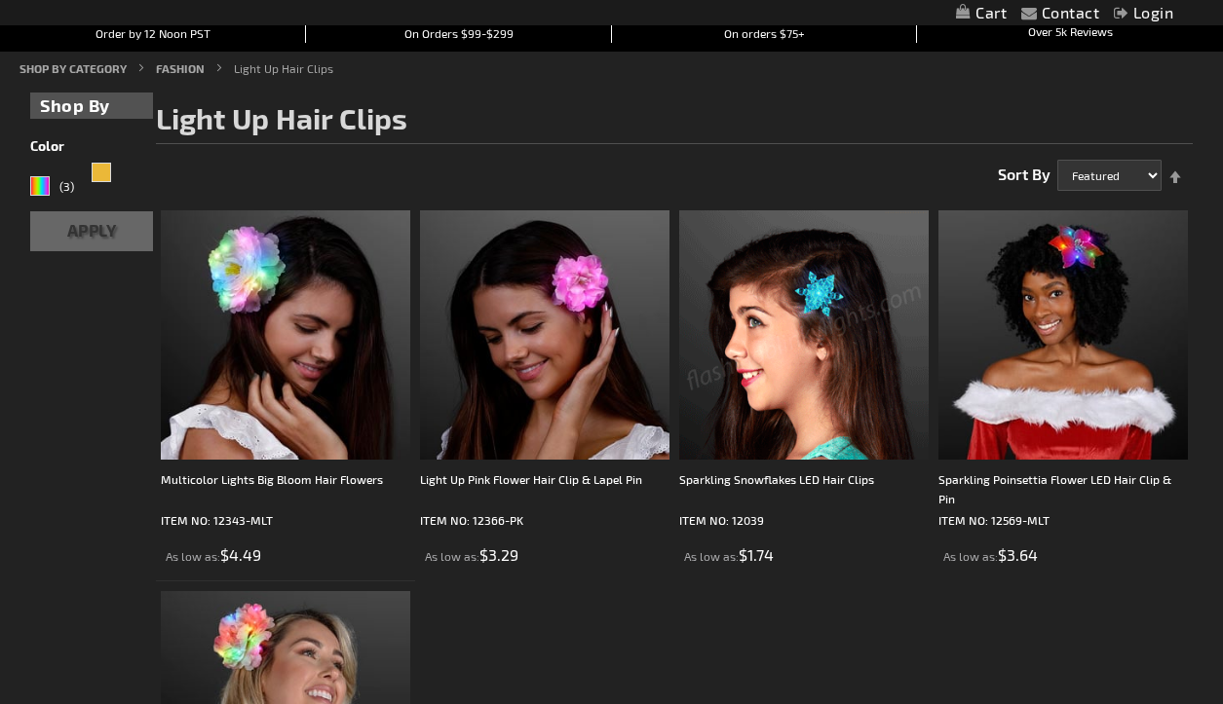
scroll to position [193, 0]
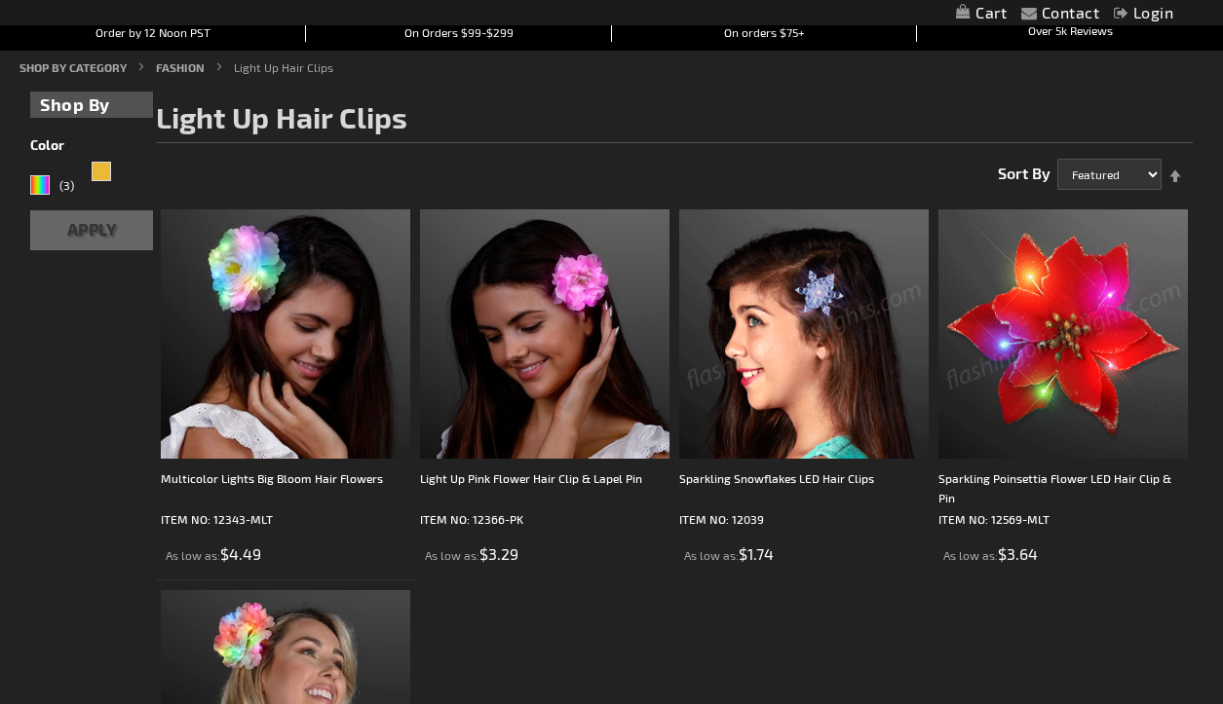
click at [1114, 377] on img at bounding box center [1062, 333] width 249 height 249
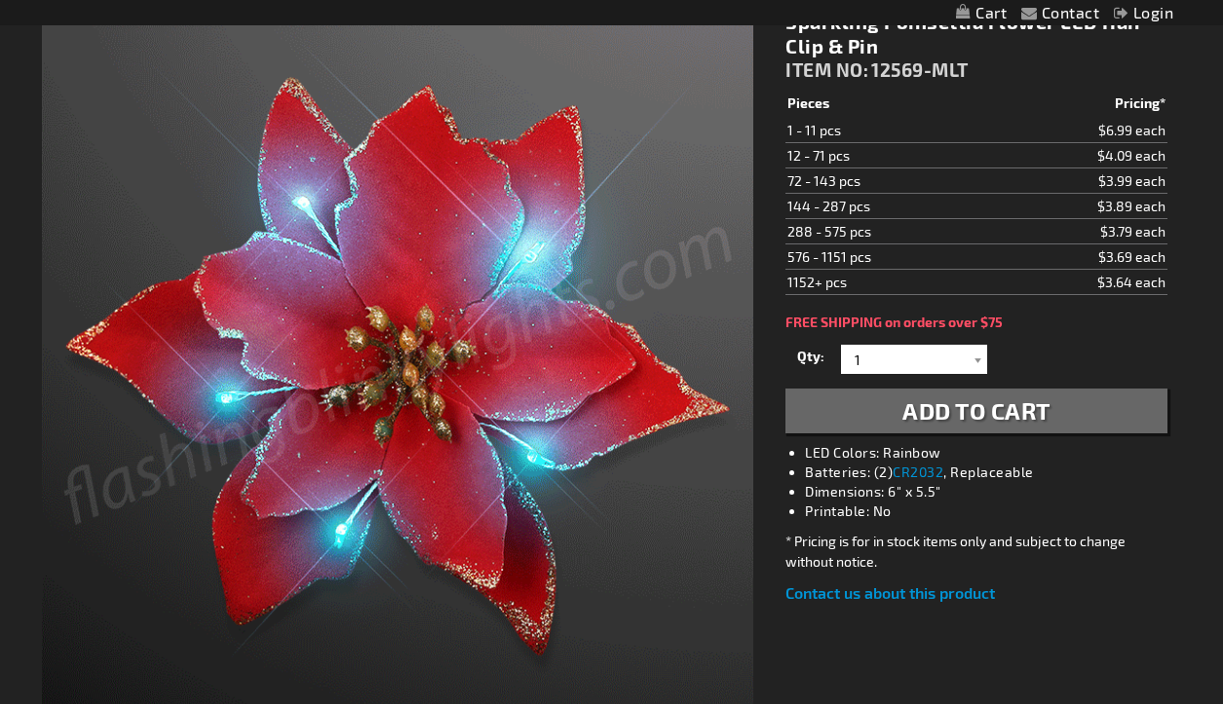
scroll to position [100, 0]
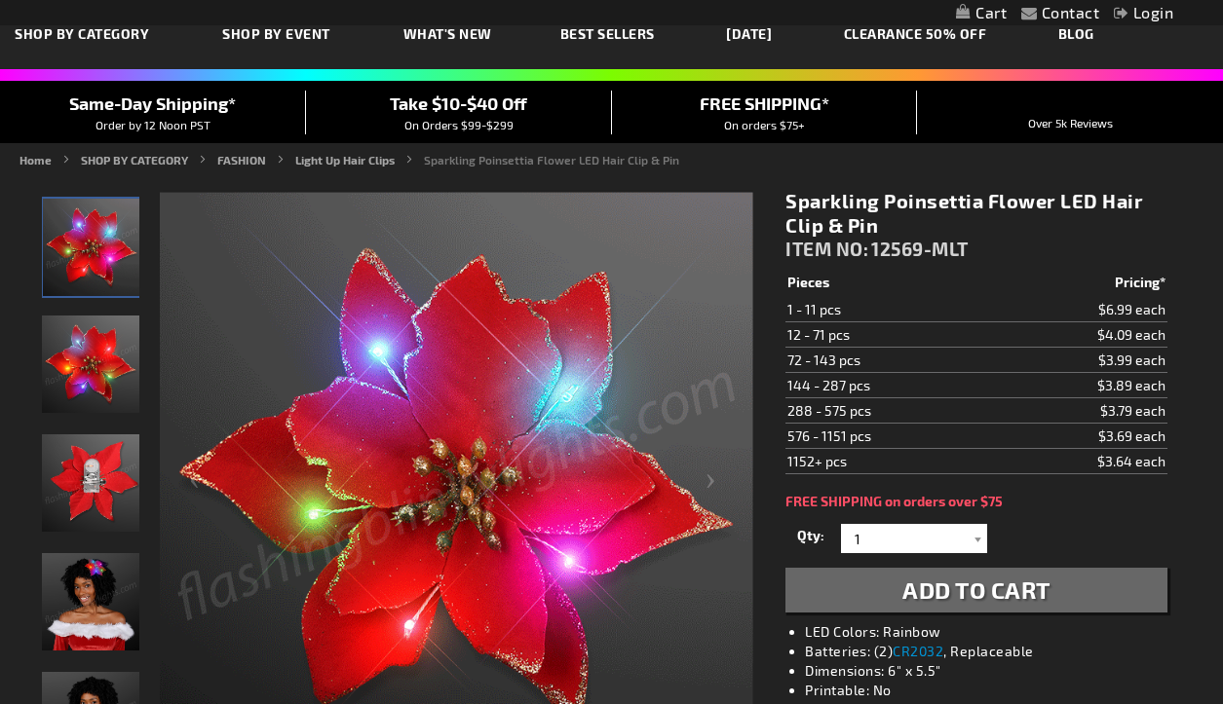
click at [107, 607] on img "Woman wearing Sparkling Poinsettia Flower LED Hair Clip & Pin" at bounding box center [90, 601] width 97 height 97
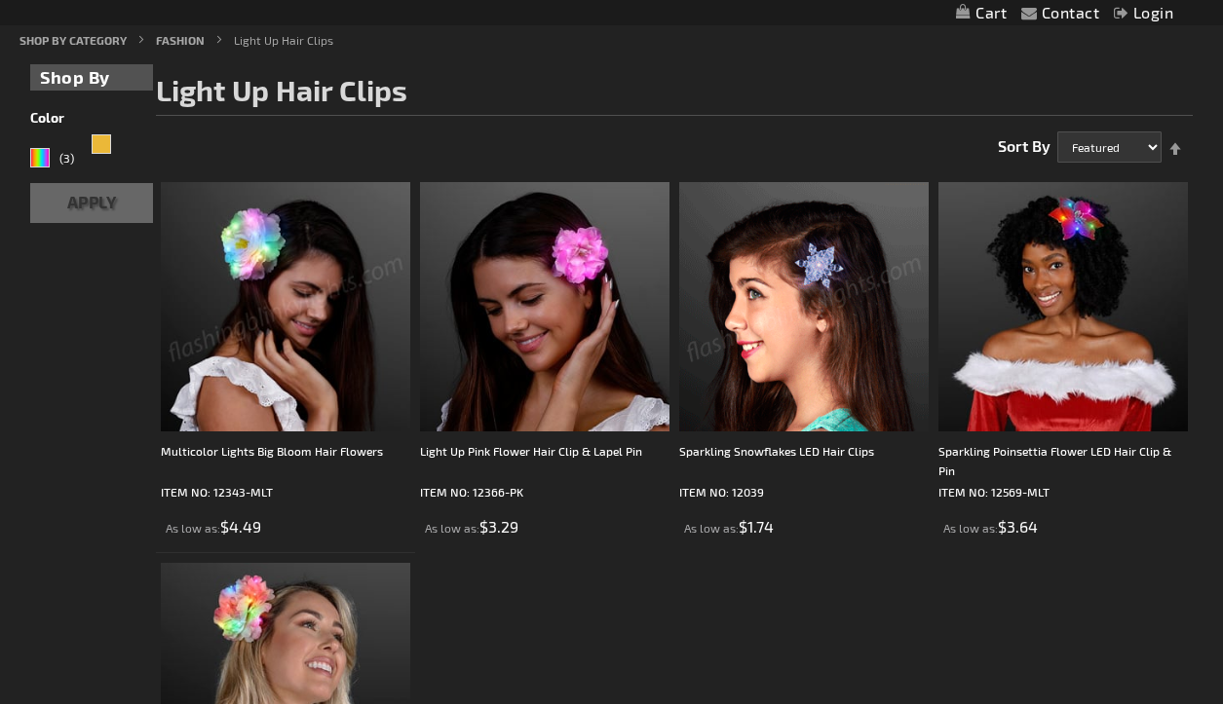
scroll to position [222, 0]
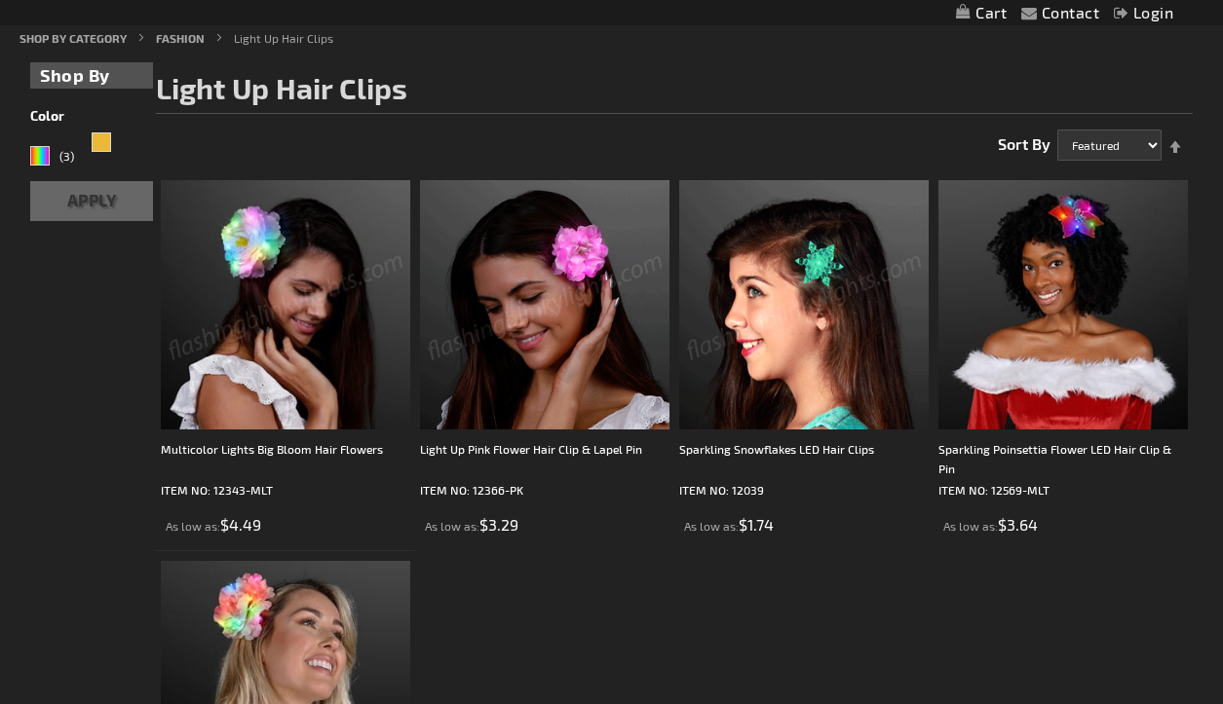
click at [831, 282] on img at bounding box center [803, 304] width 249 height 249
